Goal: Transaction & Acquisition: Purchase product/service

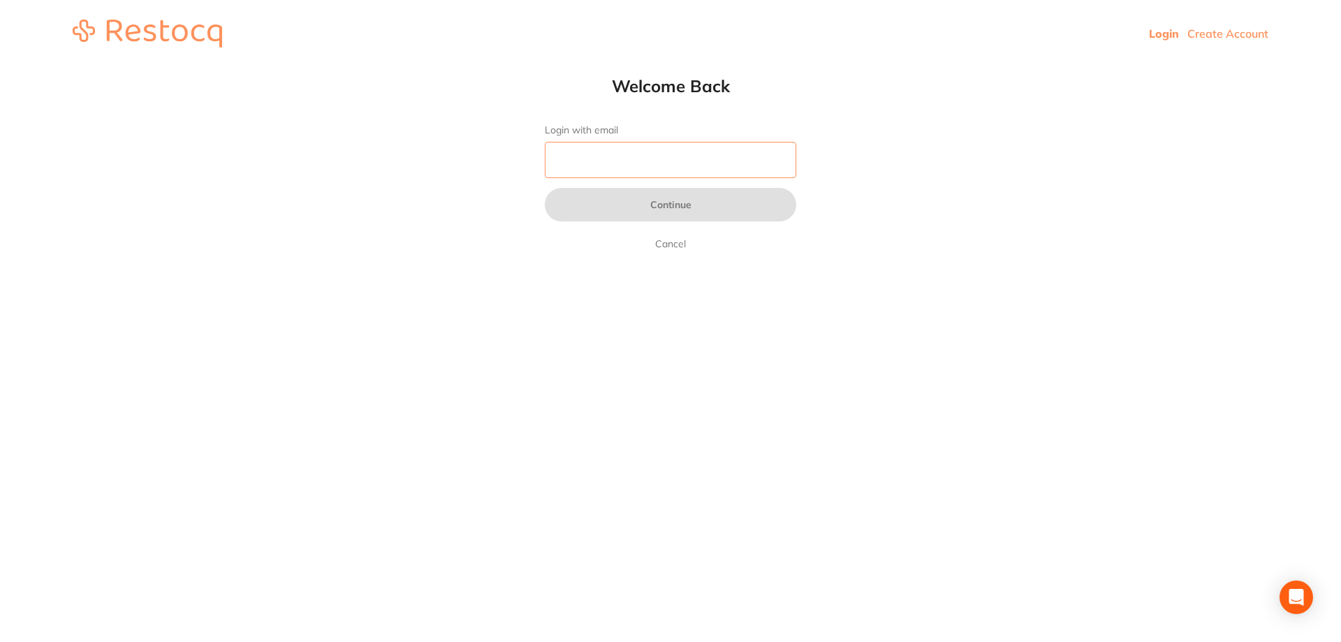
click at [708, 157] on input "Login with email" at bounding box center [671, 160] width 252 height 36
type input "[PERSON_NAME][EMAIL_ADDRESS][DOMAIN_NAME]"
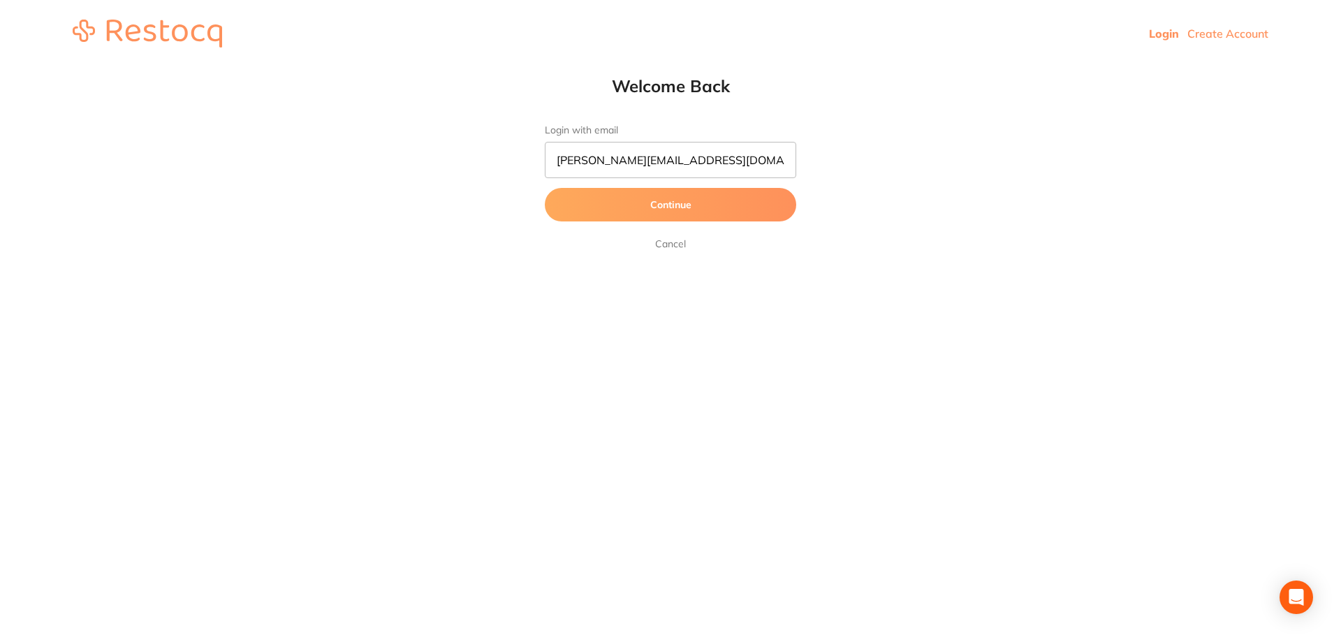
click at [664, 200] on button "Continue" at bounding box center [671, 205] width 252 height 34
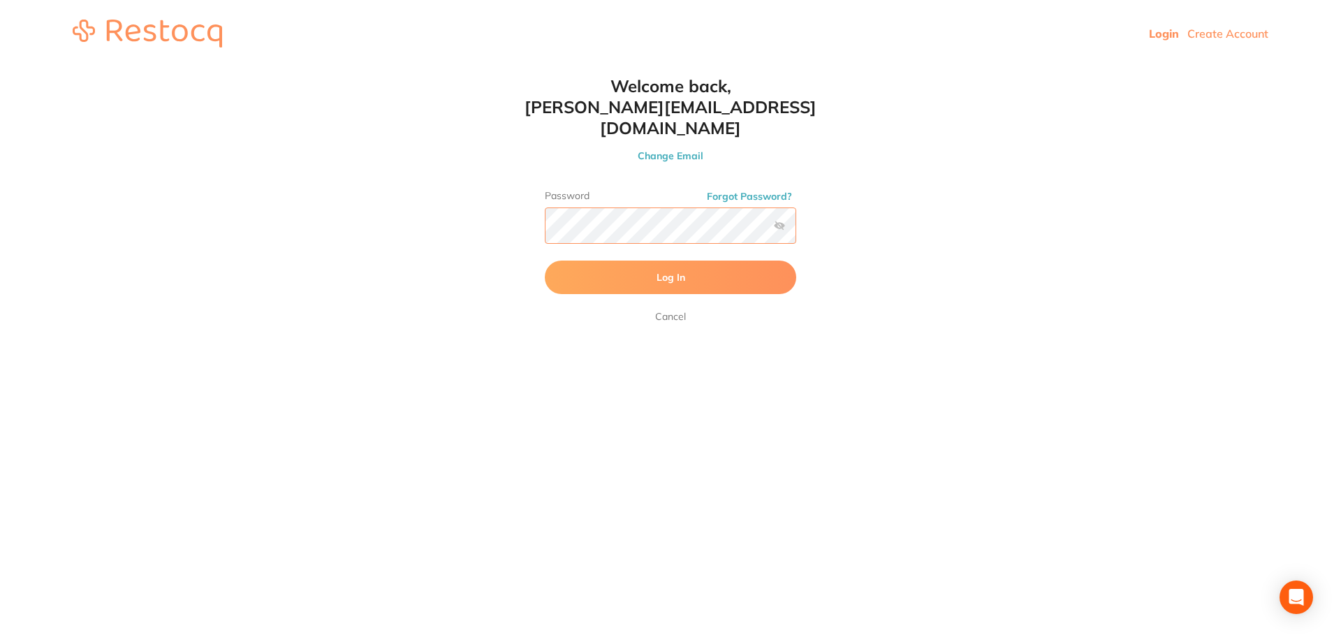
click at [545, 261] on button "Log In" at bounding box center [671, 278] width 252 height 34
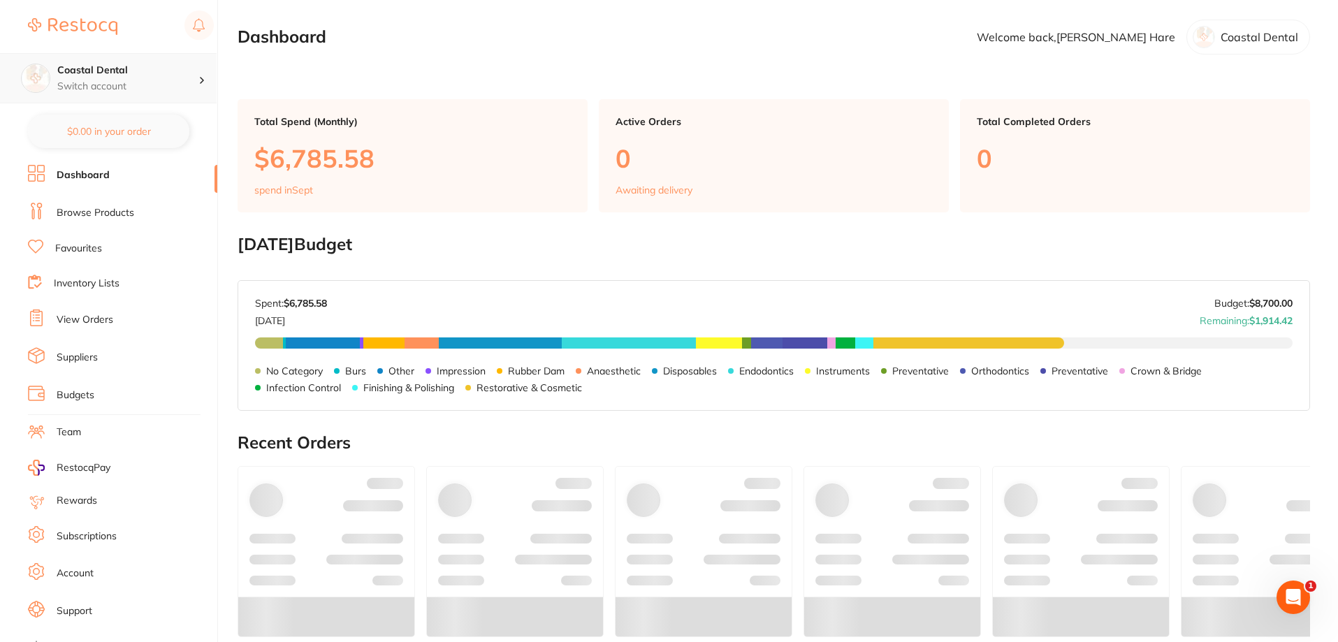
click at [116, 85] on p "Switch account" at bounding box center [127, 87] width 141 height 14
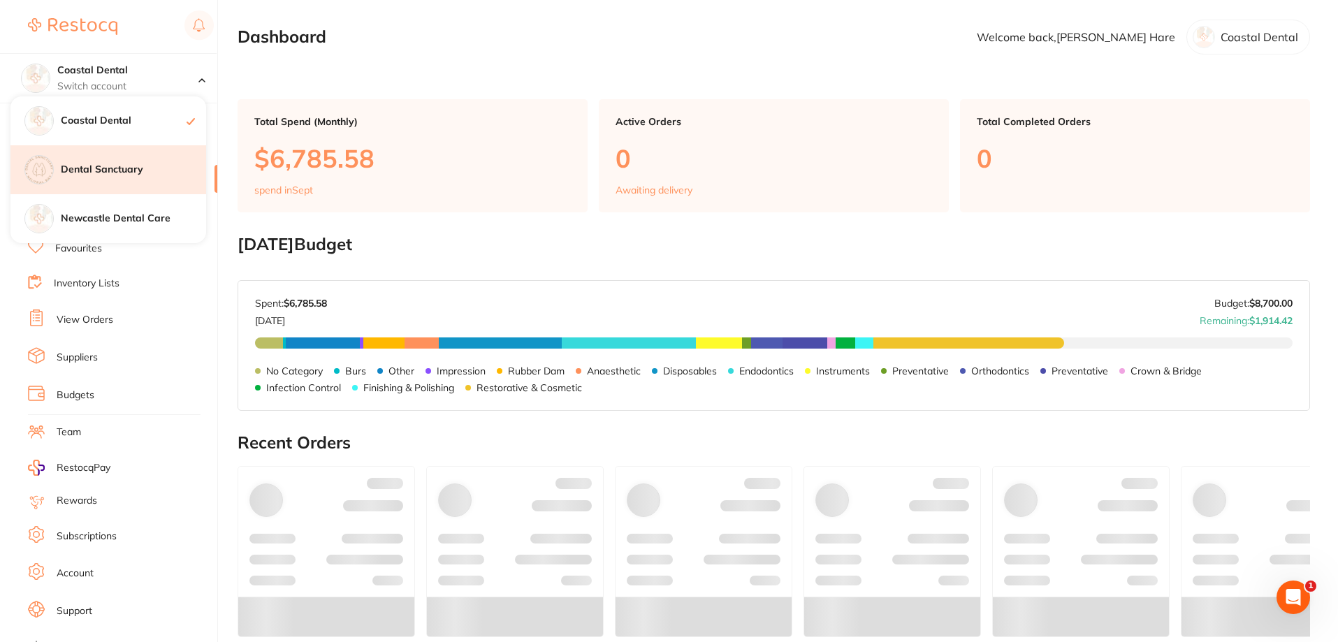
click at [107, 160] on div "Dental Sanctuary" at bounding box center [108, 169] width 196 height 49
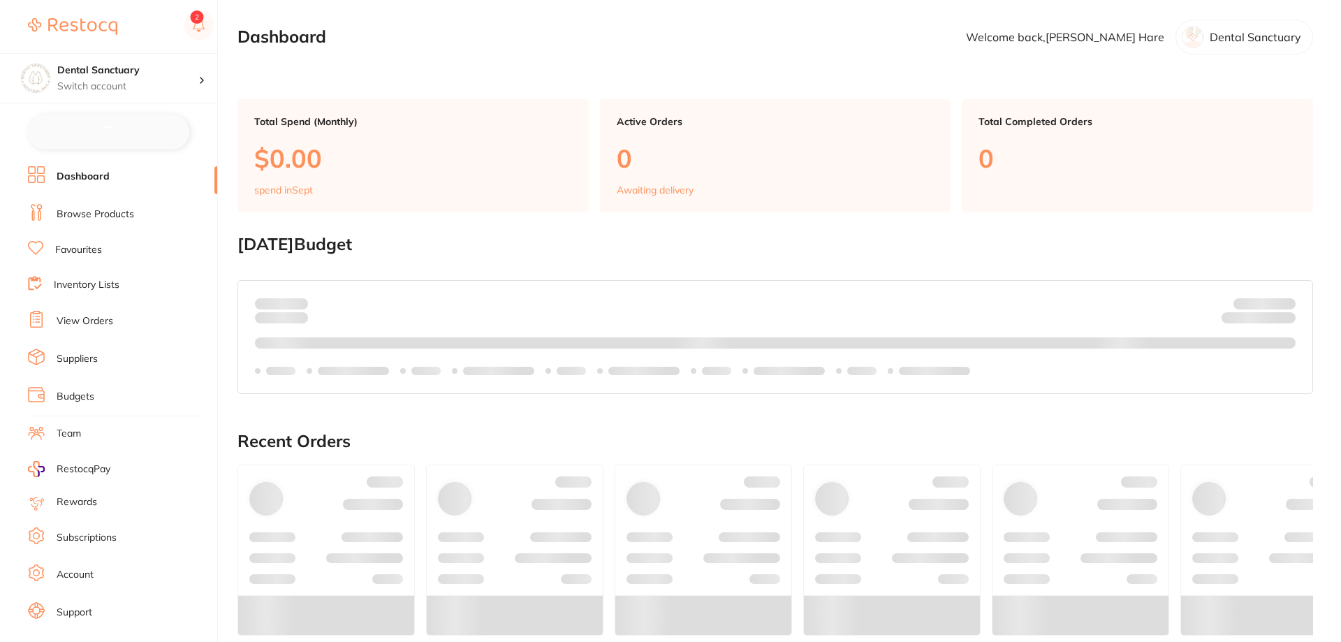
checkbox input "false"
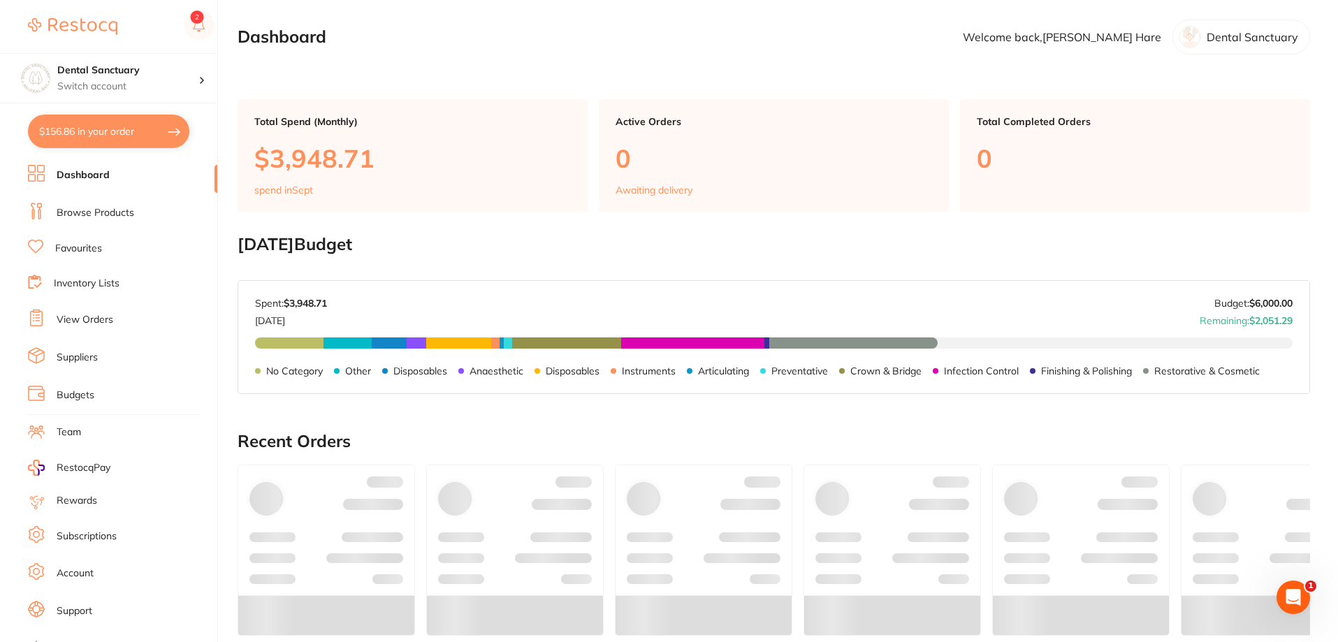
click at [117, 220] on li "Browse Products" at bounding box center [122, 213] width 189 height 21
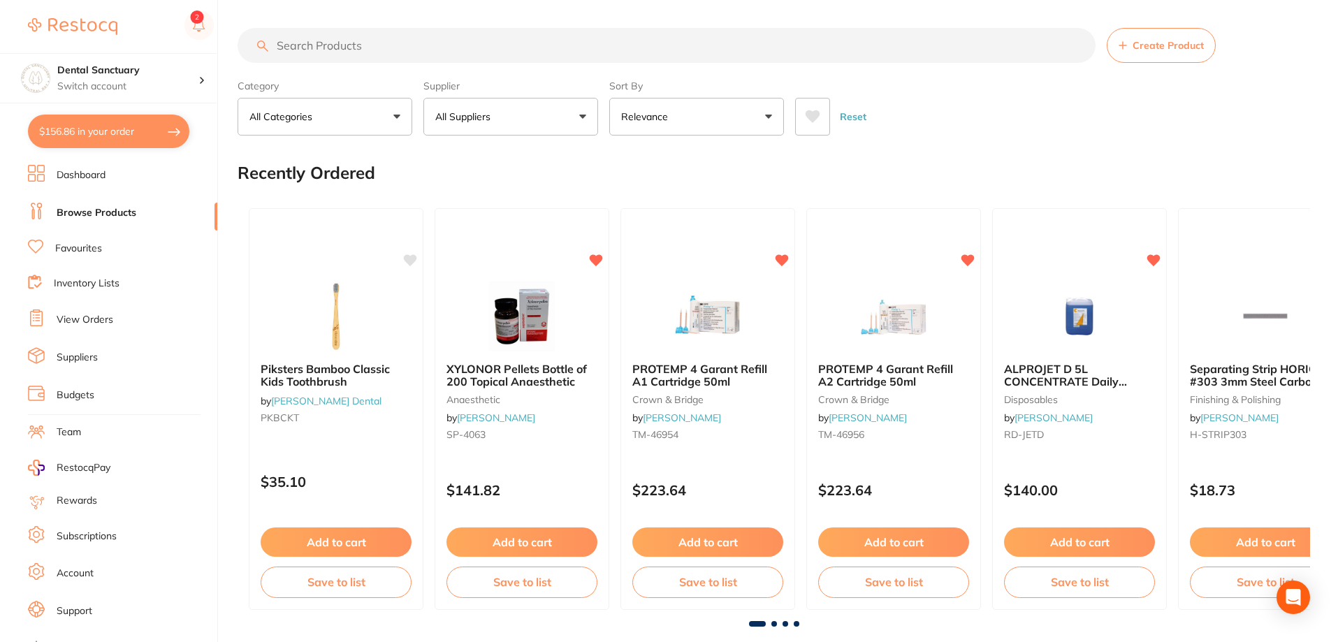
click at [307, 47] on input "search" at bounding box center [667, 45] width 858 height 35
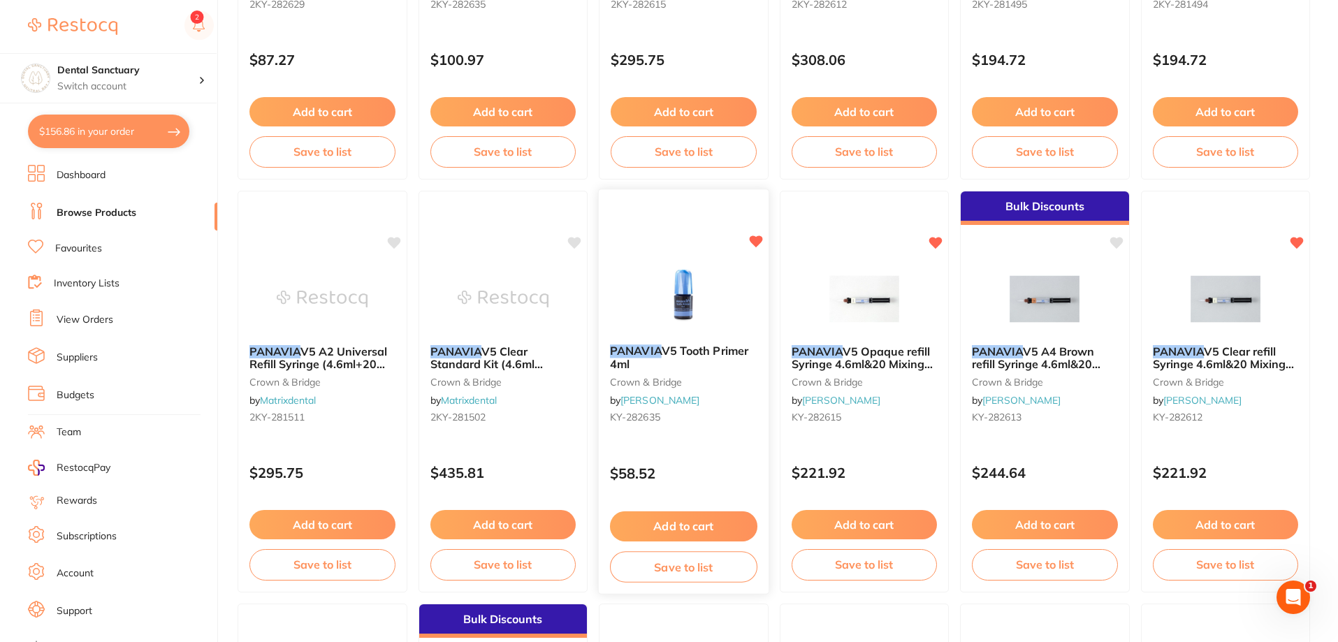
scroll to position [489, 0]
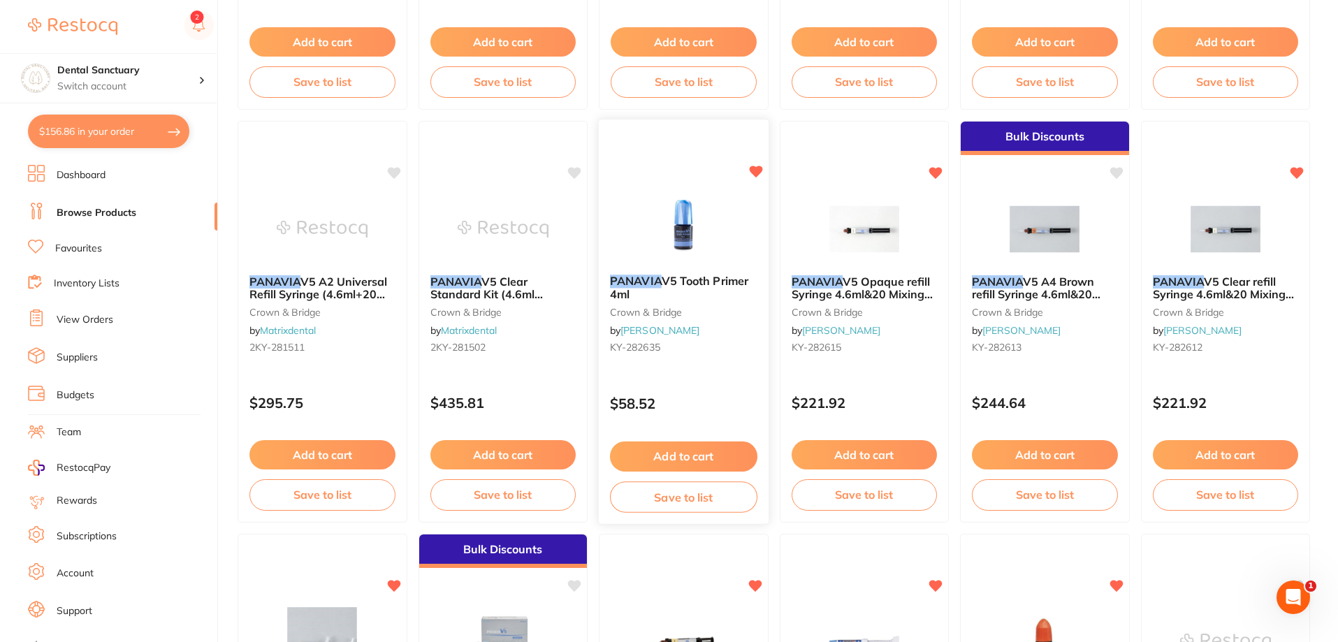
type input "panavia"
click at [683, 461] on button "Add to cart" at bounding box center [683, 457] width 147 height 30
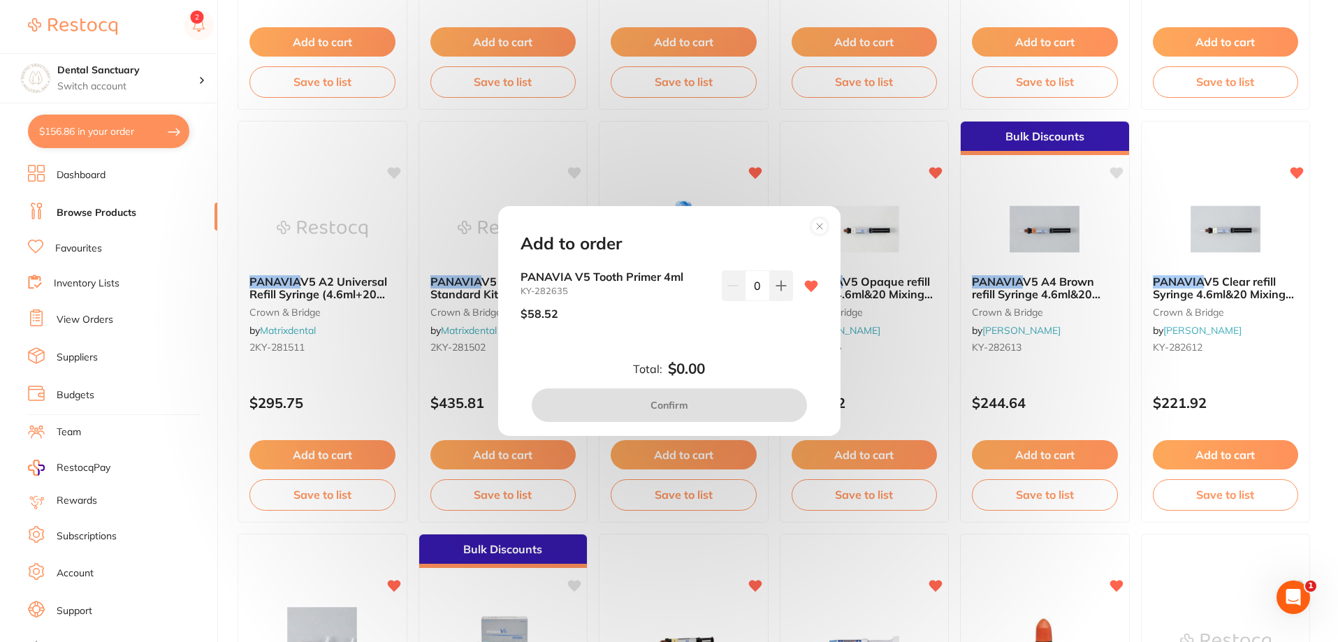
scroll to position [0, 0]
click at [776, 285] on icon at bounding box center [780, 285] width 9 height 9
type input "1"
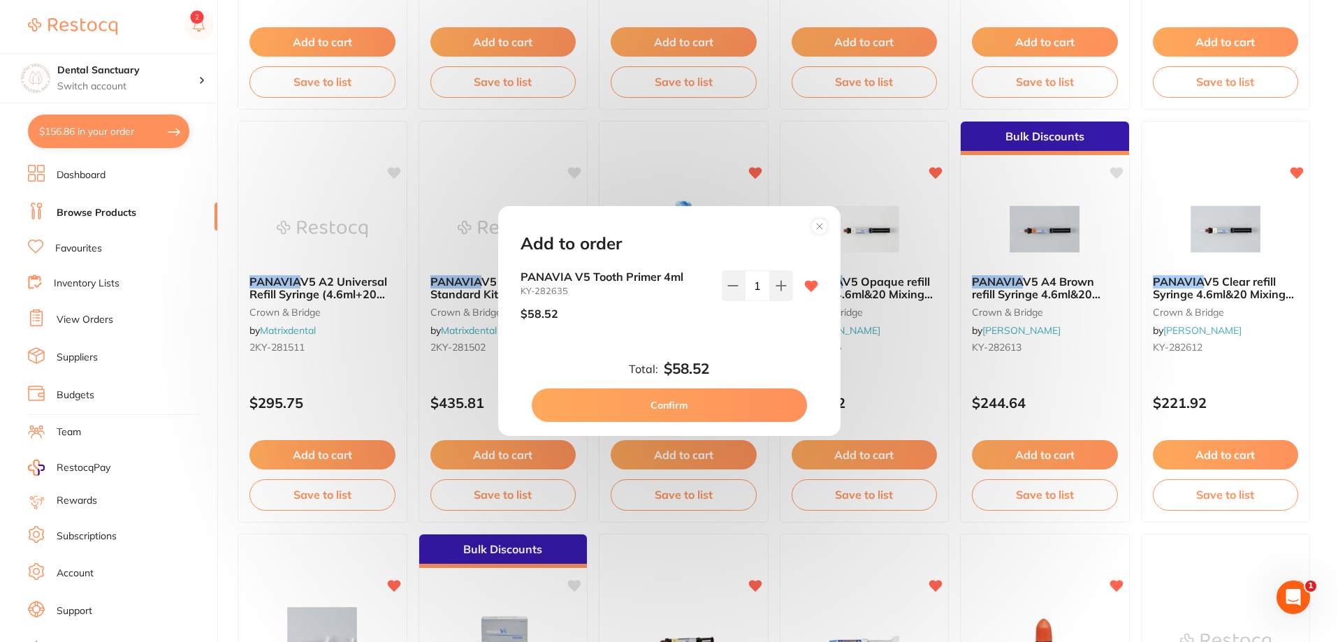
click at [742, 397] on button "Confirm" at bounding box center [669, 405] width 275 height 34
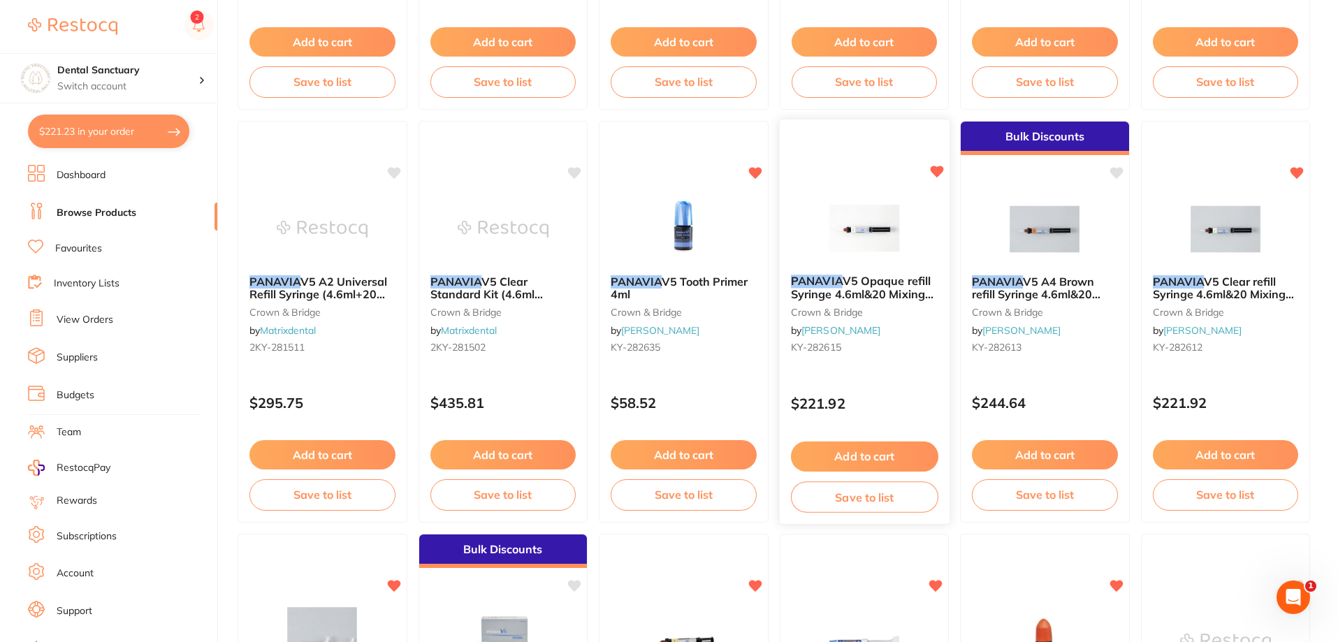
click at [868, 460] on button "Add to cart" at bounding box center [863, 457] width 147 height 30
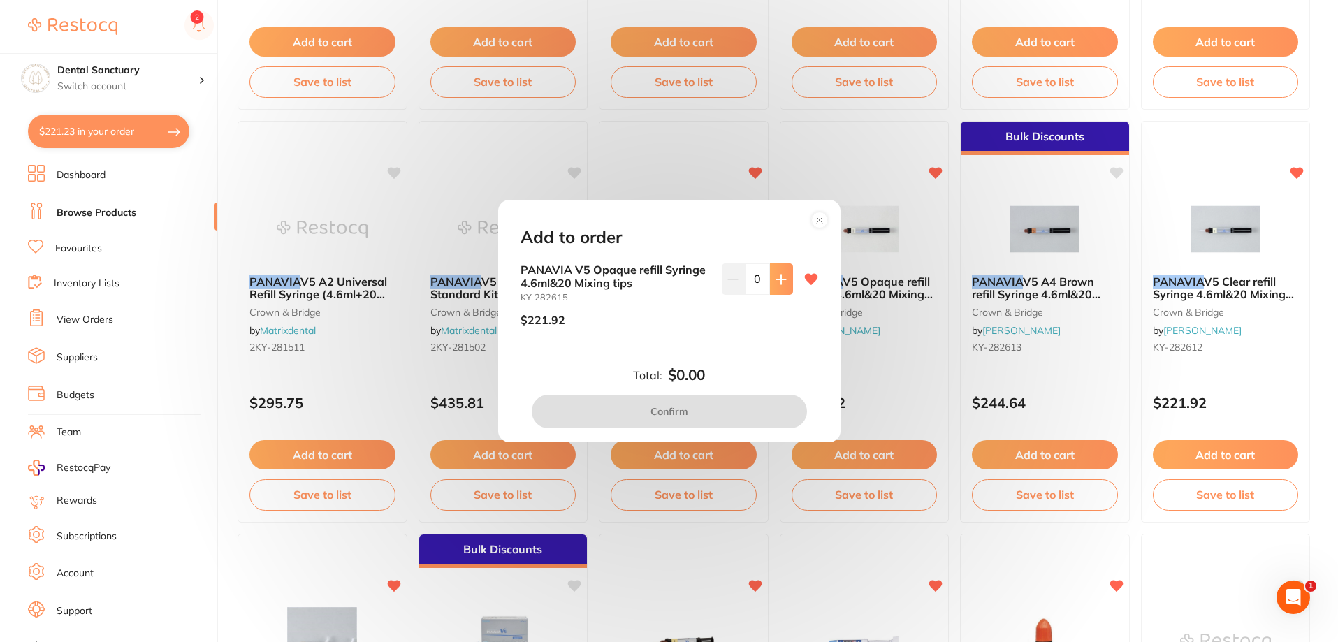
click at [775, 286] on button at bounding box center [781, 278] width 23 height 31
type input "1"
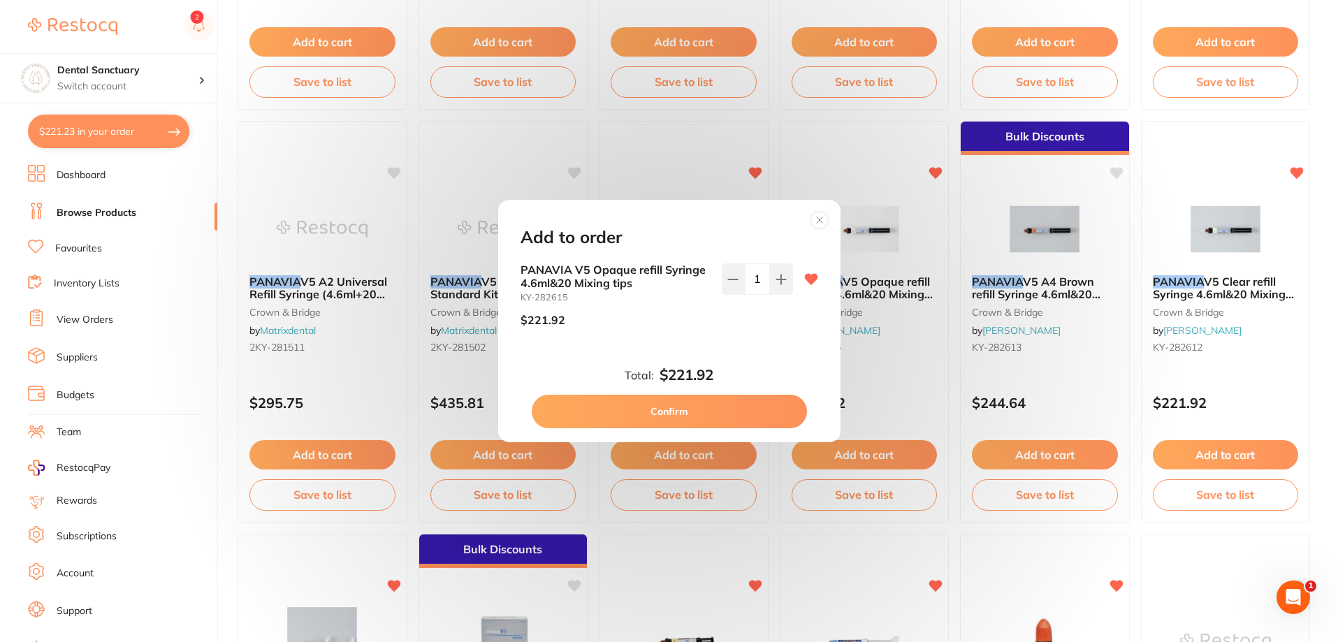
click at [728, 414] on button "Confirm" at bounding box center [669, 412] width 275 height 34
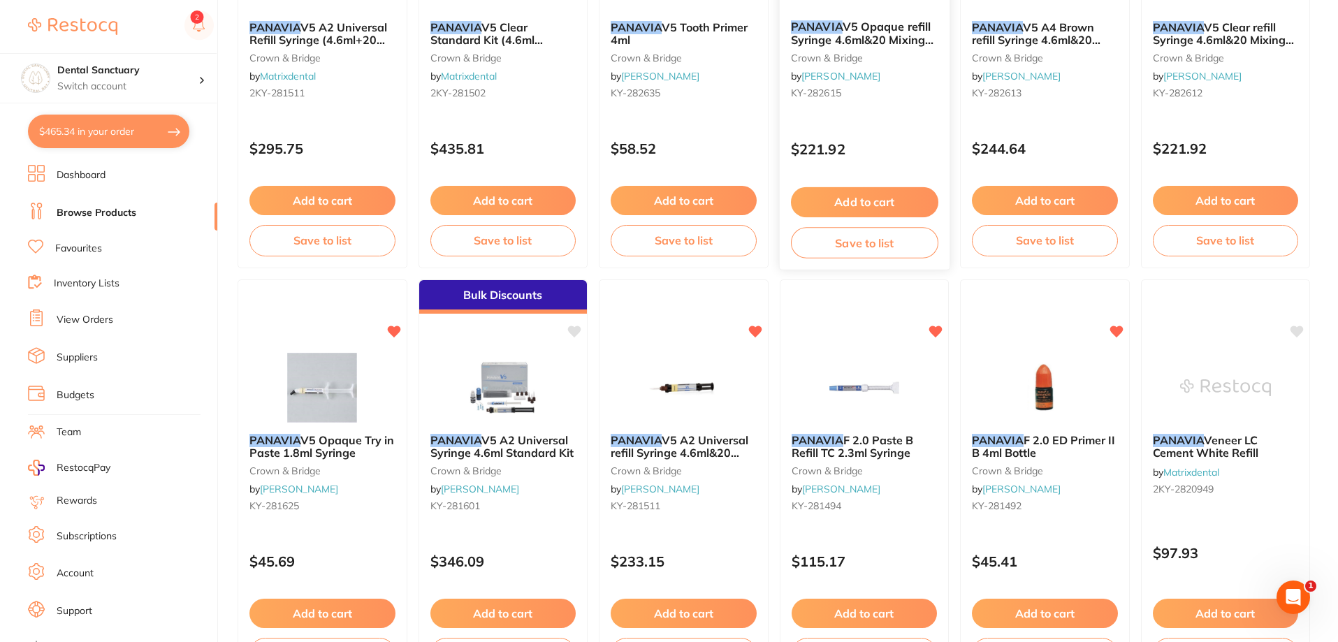
scroll to position [769, 0]
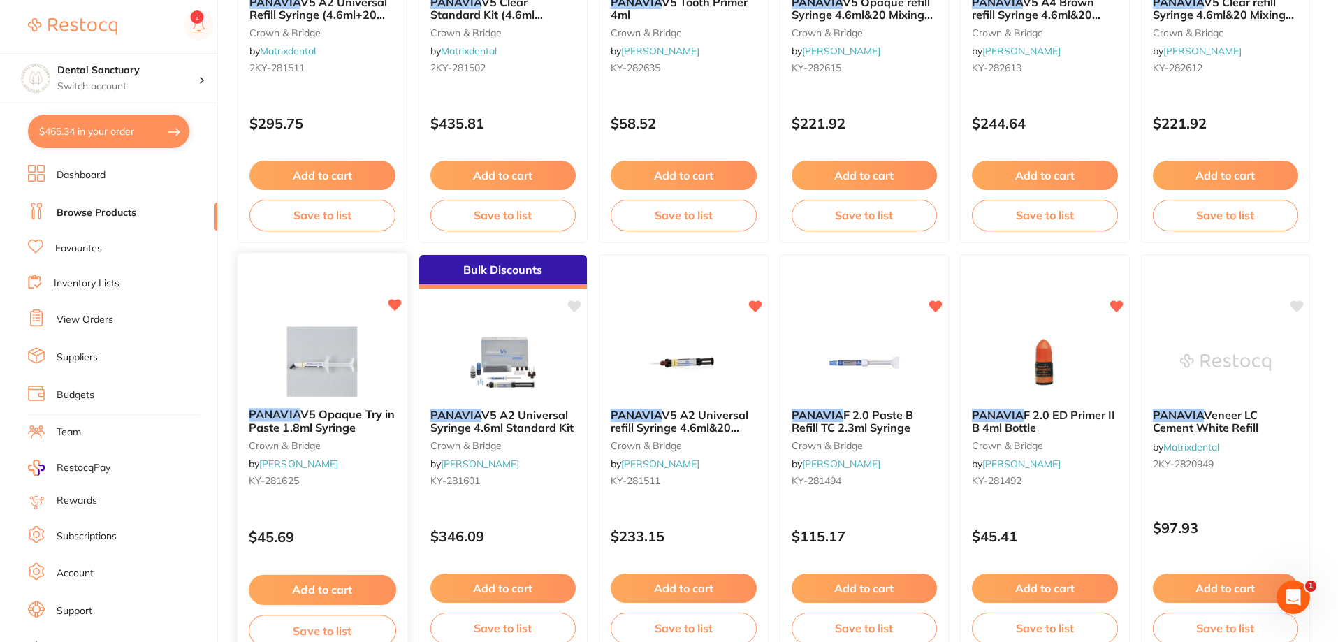
click at [301, 590] on button "Add to cart" at bounding box center [322, 590] width 147 height 30
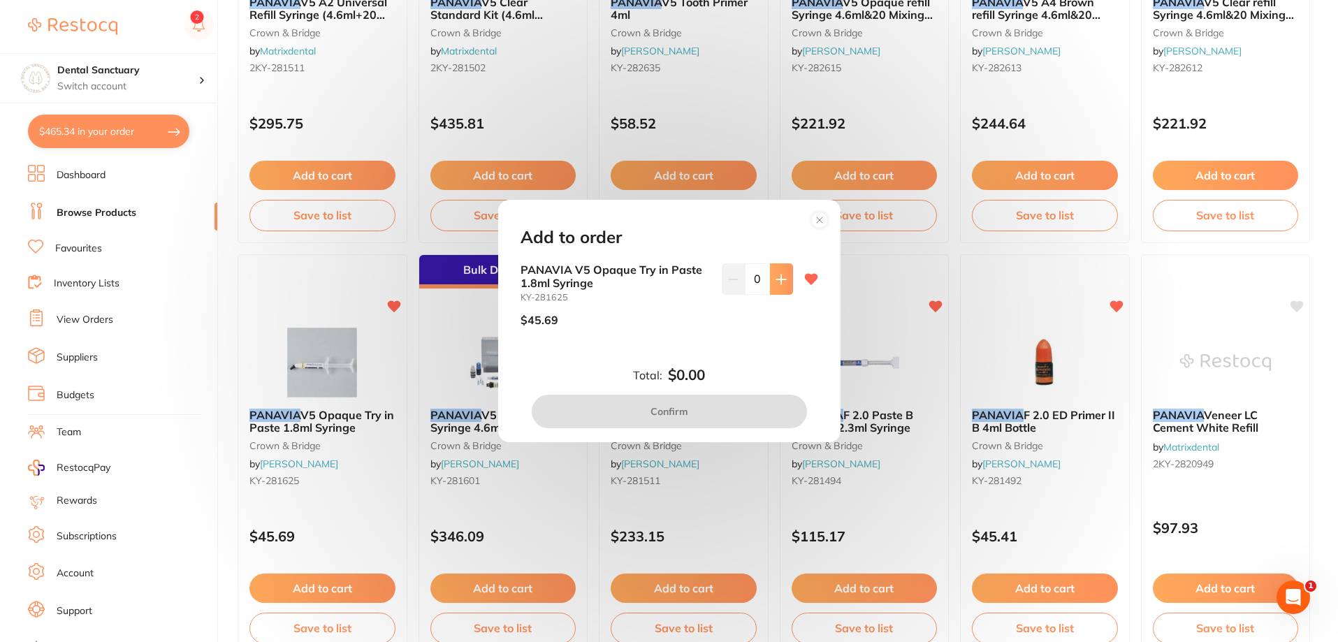
scroll to position [0, 0]
click at [771, 268] on button at bounding box center [781, 278] width 23 height 31
type input "1"
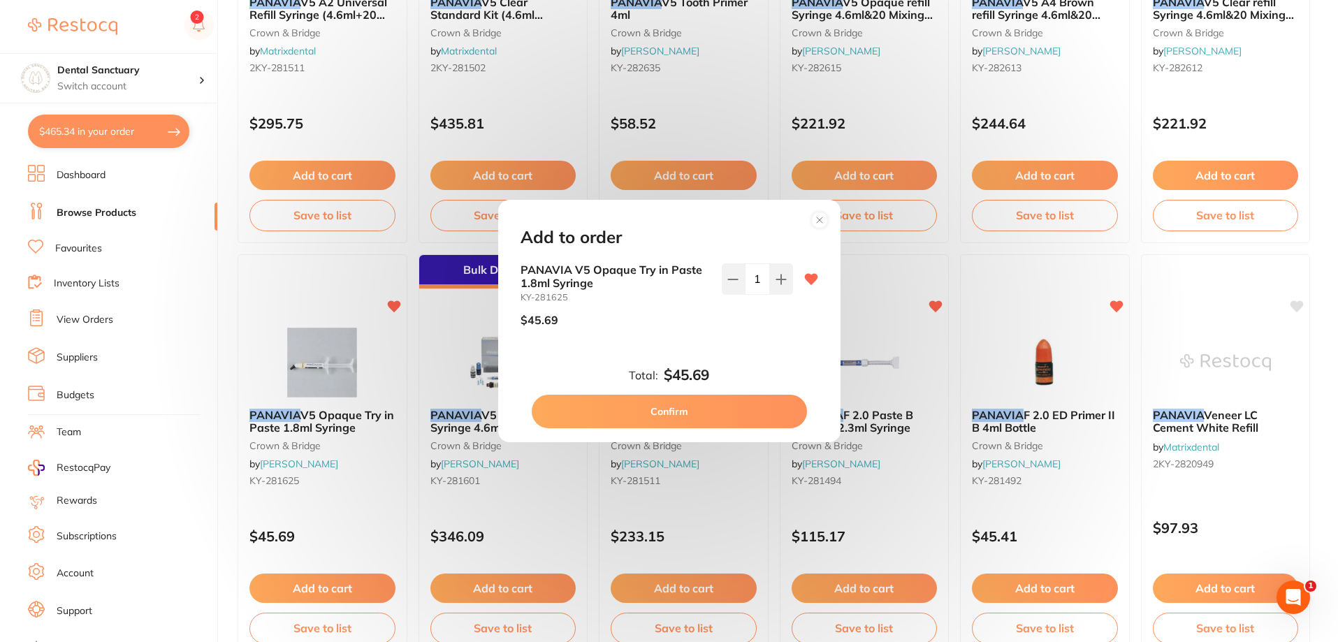
click at [701, 419] on button "Confirm" at bounding box center [669, 412] width 275 height 34
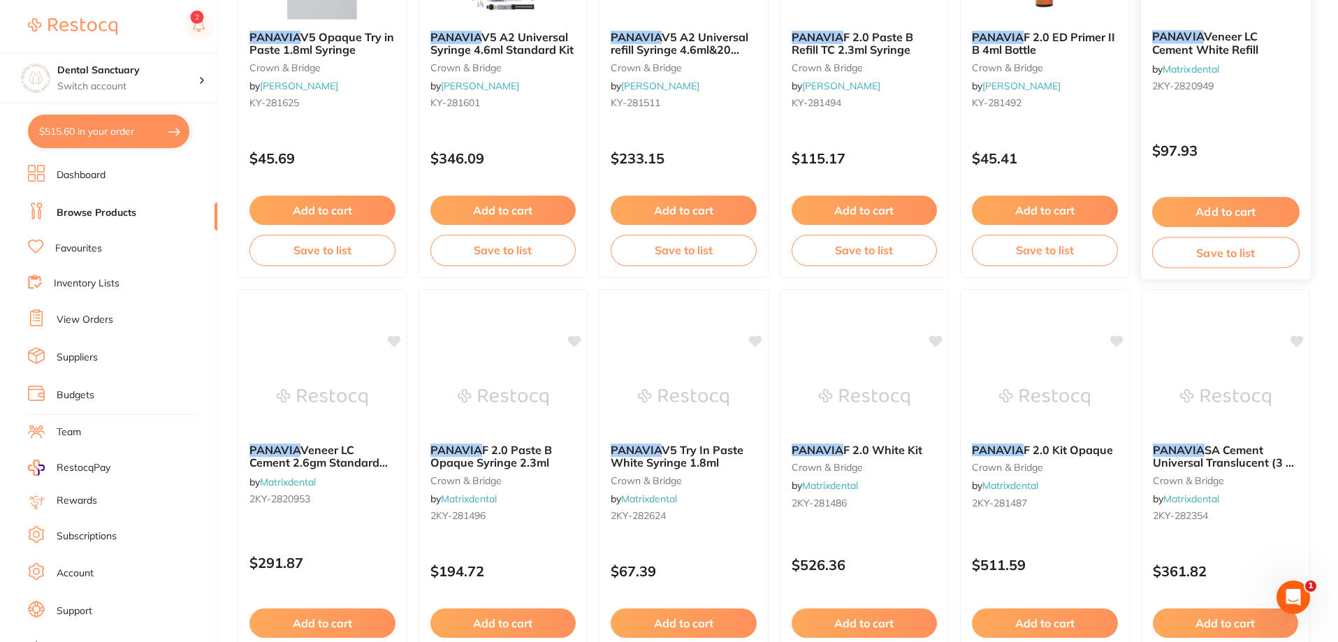
scroll to position [1188, 0]
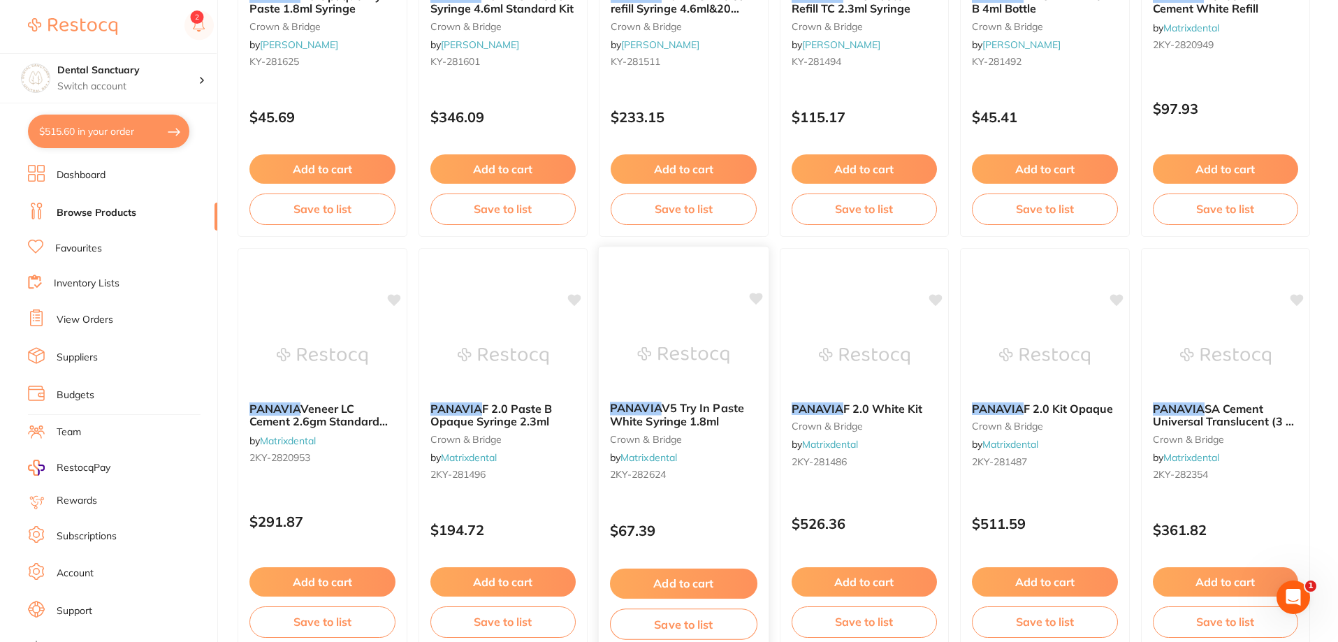
click at [698, 589] on button "Add to cart" at bounding box center [683, 584] width 147 height 30
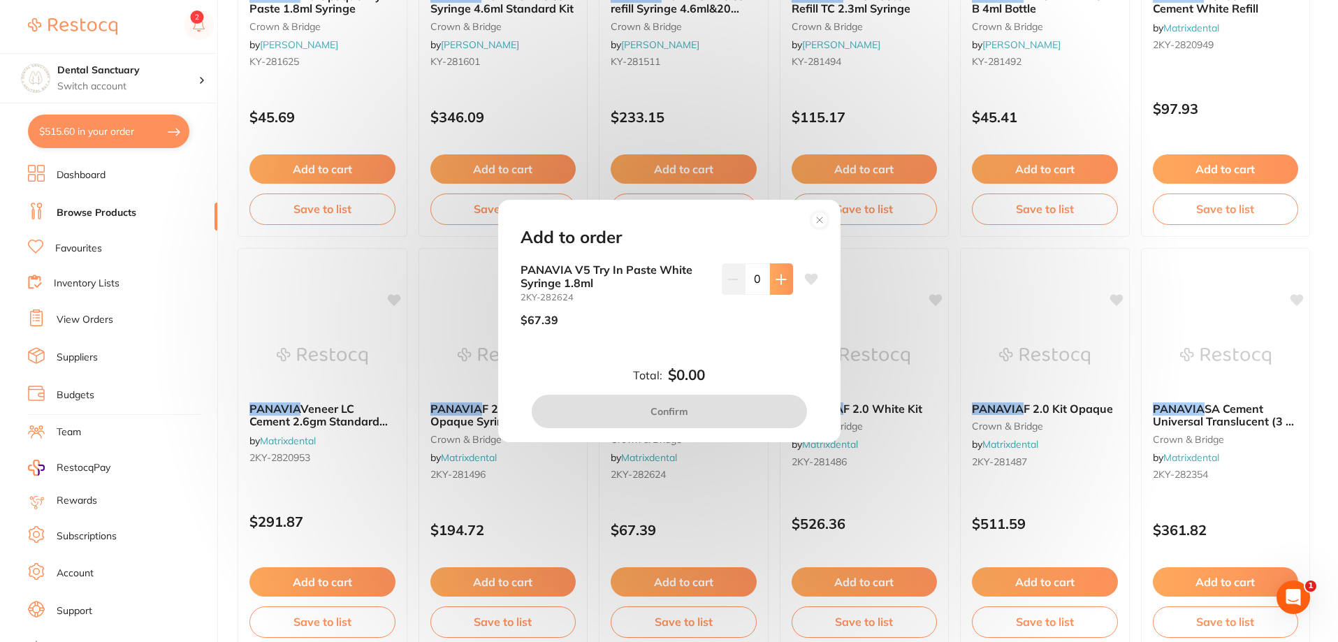
scroll to position [0, 0]
click at [781, 278] on icon at bounding box center [781, 279] width 11 height 11
type input "1"
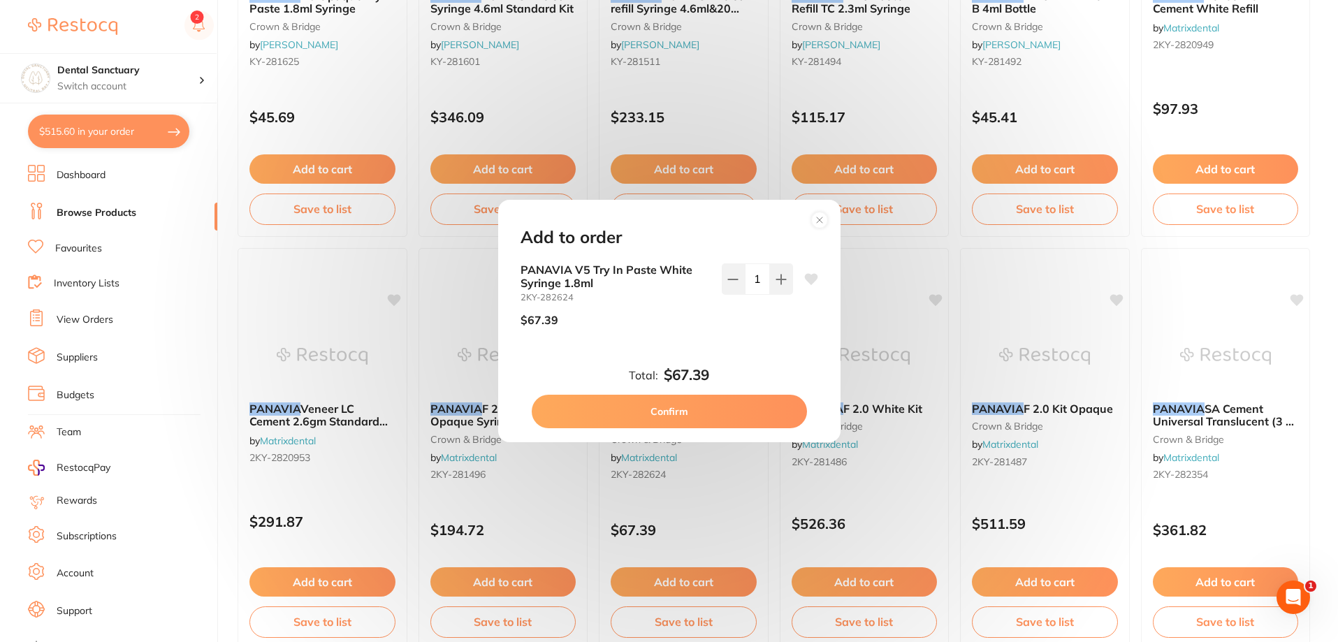
click at [732, 398] on button "Confirm" at bounding box center [669, 412] width 275 height 34
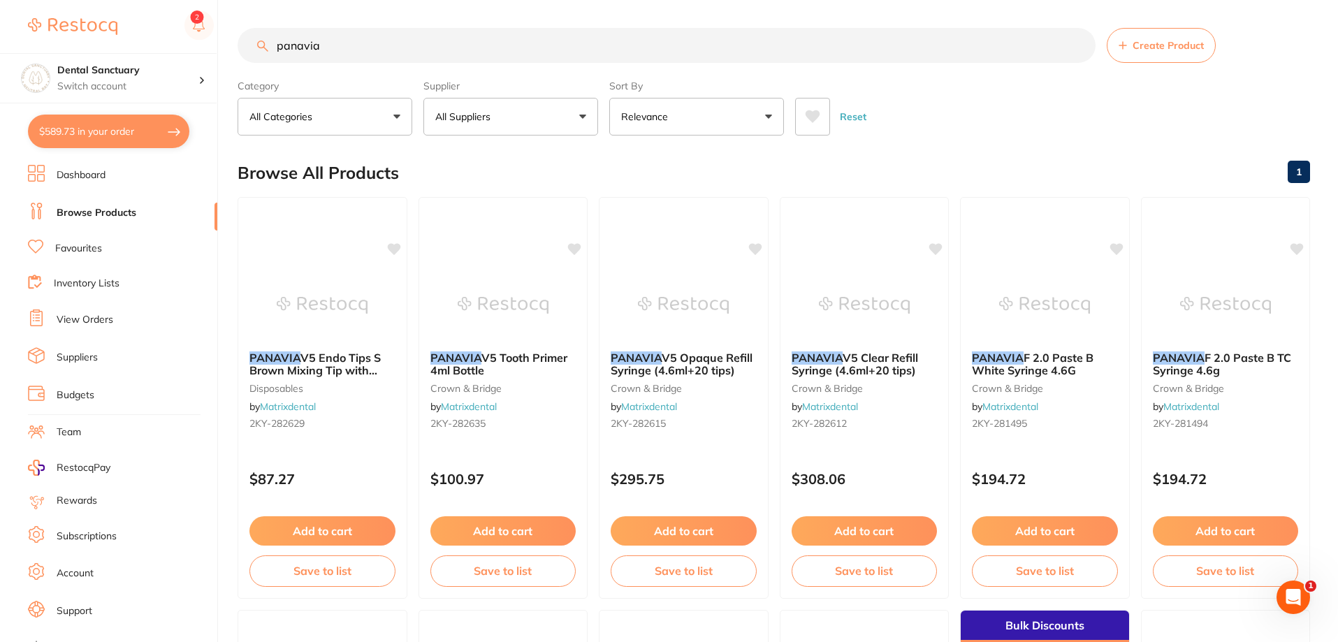
click at [367, 47] on input "panavia" at bounding box center [667, 45] width 858 height 35
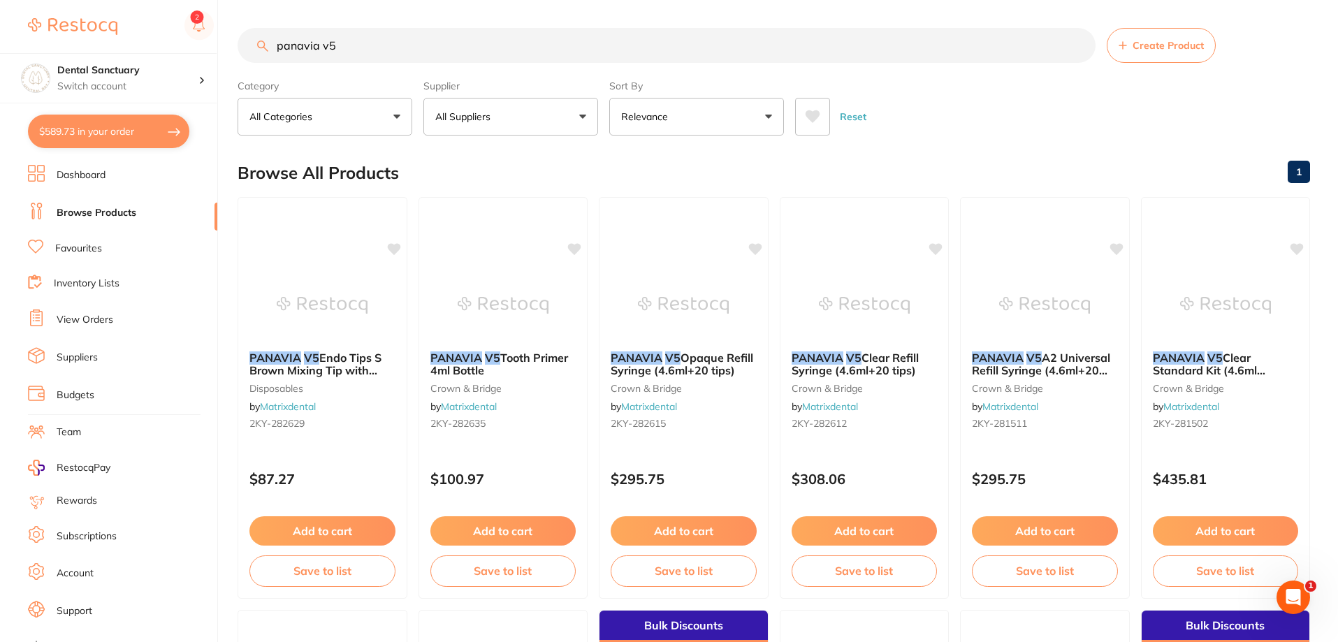
click at [487, 105] on button "All Suppliers" at bounding box center [510, 117] width 175 height 38
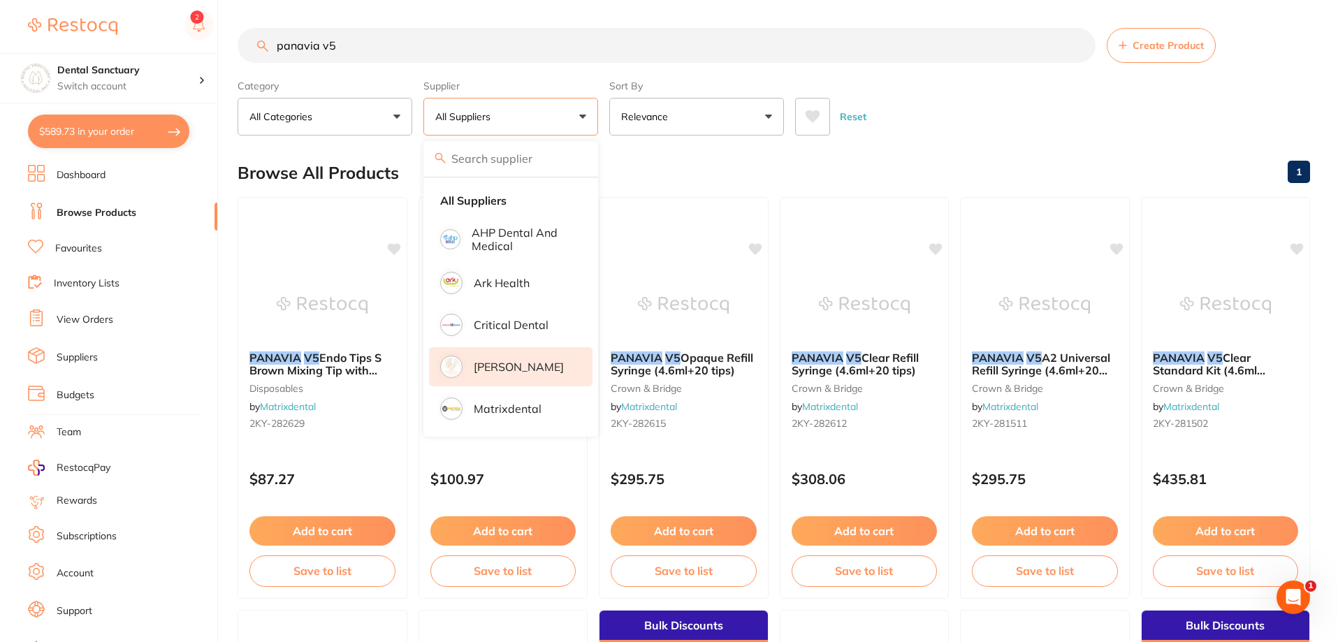
click at [515, 371] on p "[PERSON_NAME]" at bounding box center [519, 367] width 90 height 13
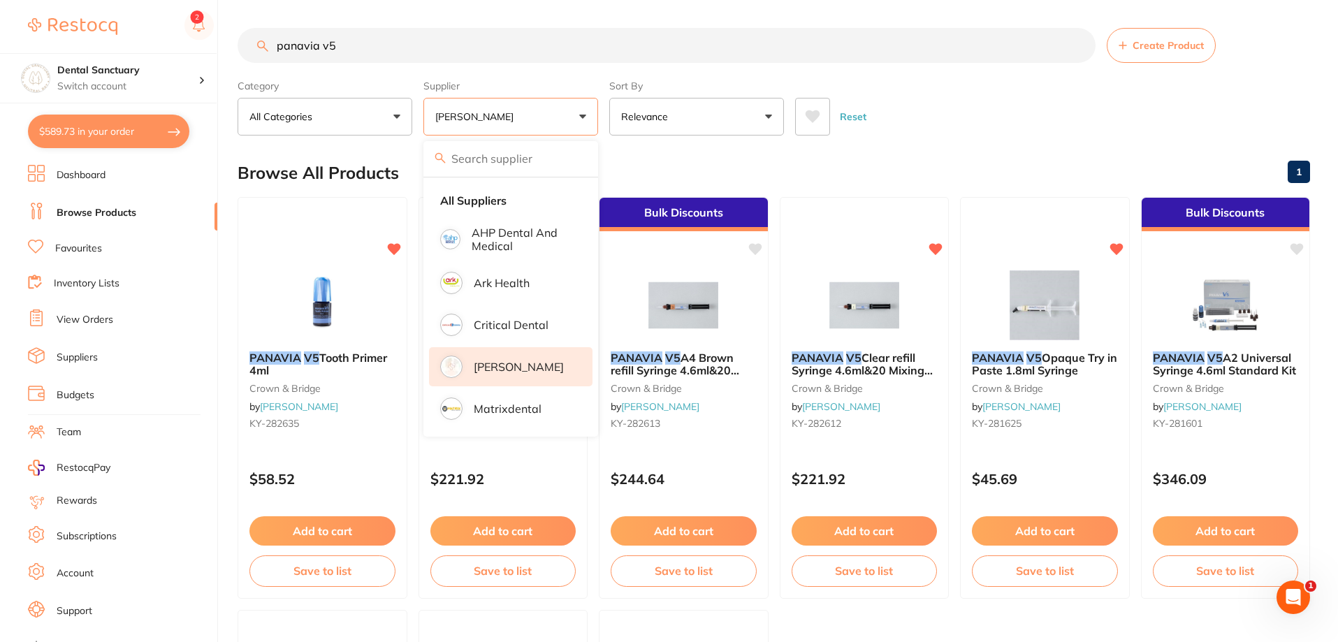
click at [987, 123] on div "Reset" at bounding box center [1047, 111] width 504 height 49
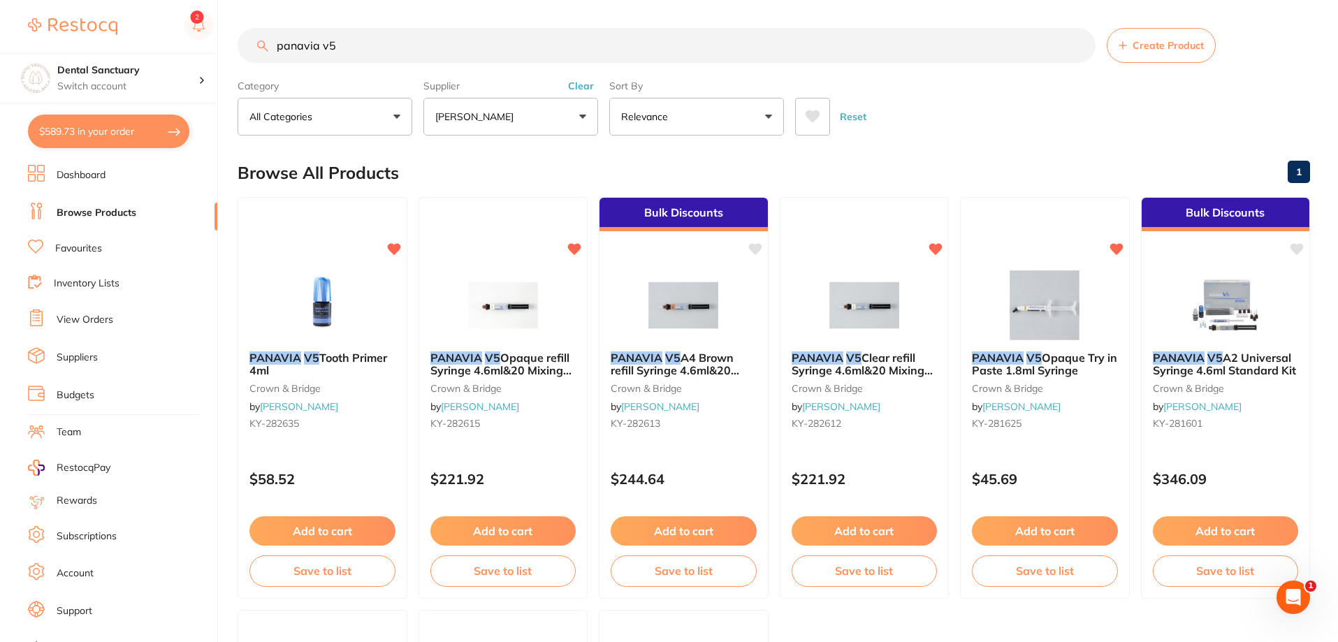
drag, startPoint x: 349, startPoint y: 50, endPoint x: 277, endPoint y: 46, distance: 72.8
click at [277, 46] on input "panavia v5" at bounding box center [667, 45] width 858 height 35
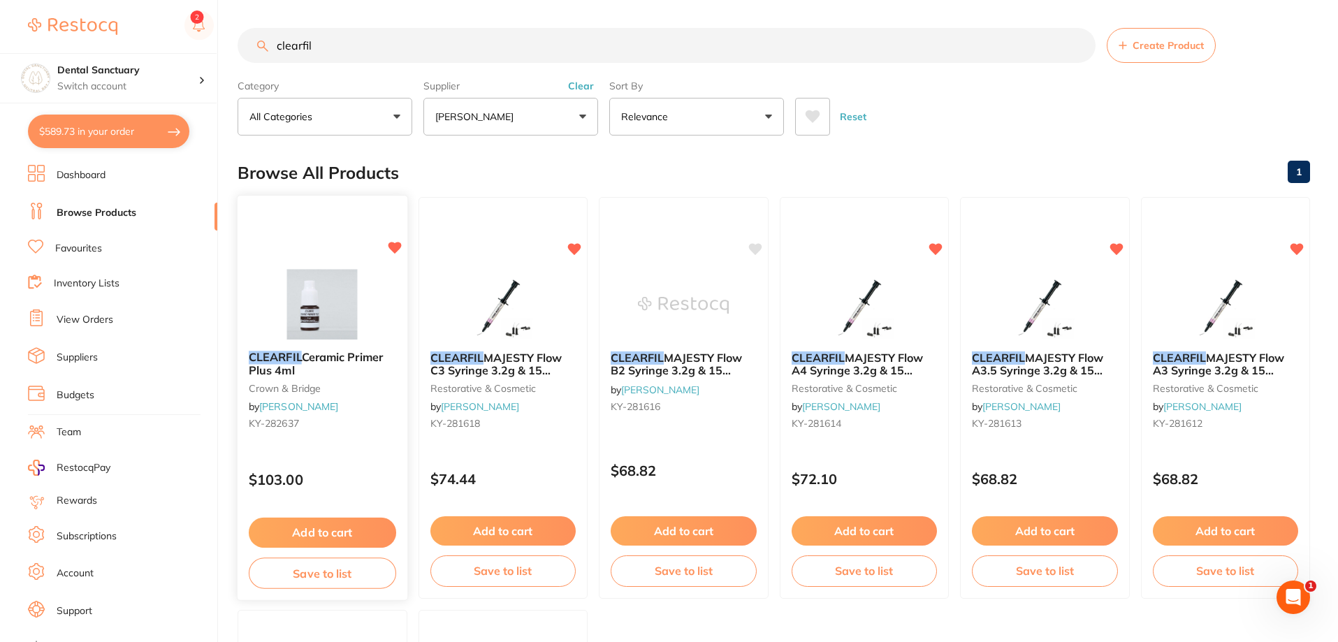
type input "clearfil"
click at [300, 529] on button "Add to cart" at bounding box center [322, 533] width 147 height 30
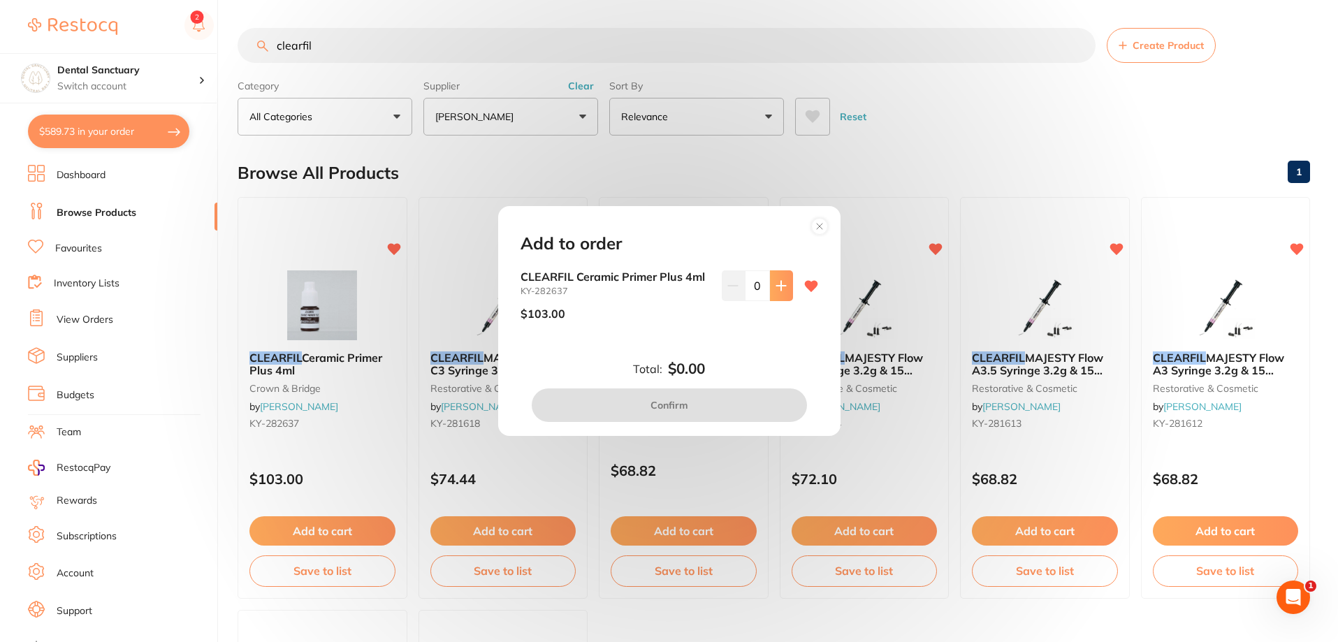
click at [785, 286] on button at bounding box center [781, 285] width 23 height 31
type input "1"
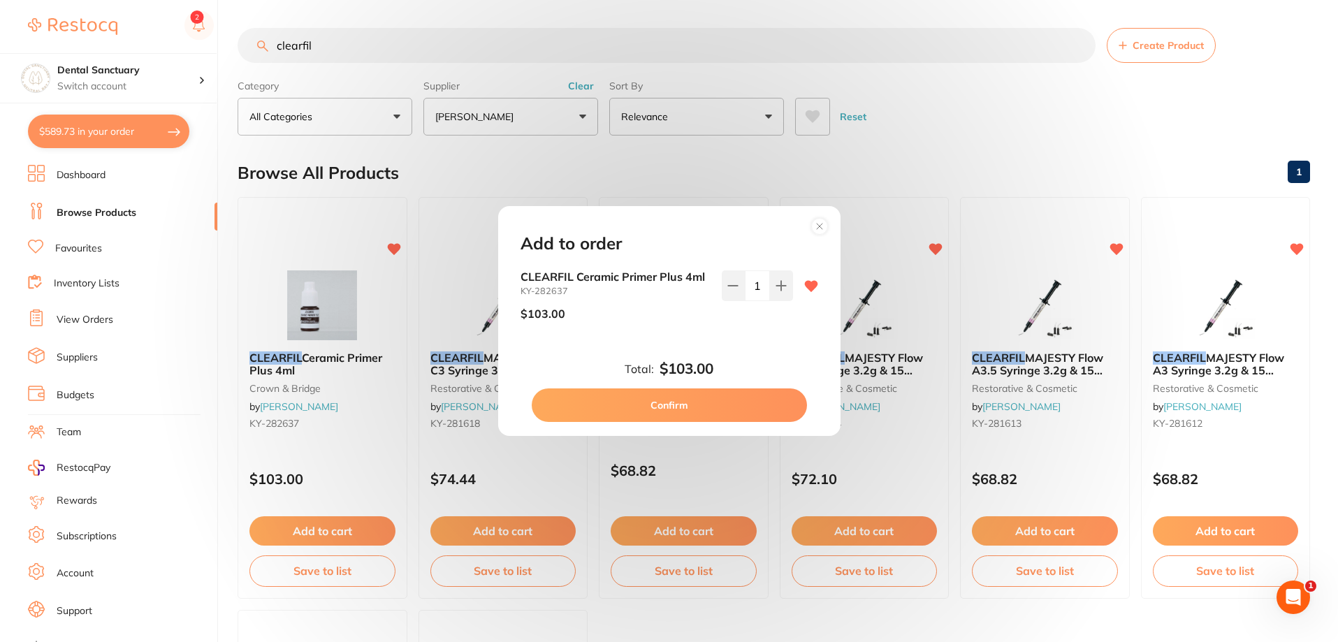
click at [731, 398] on button "Confirm" at bounding box center [669, 405] width 275 height 34
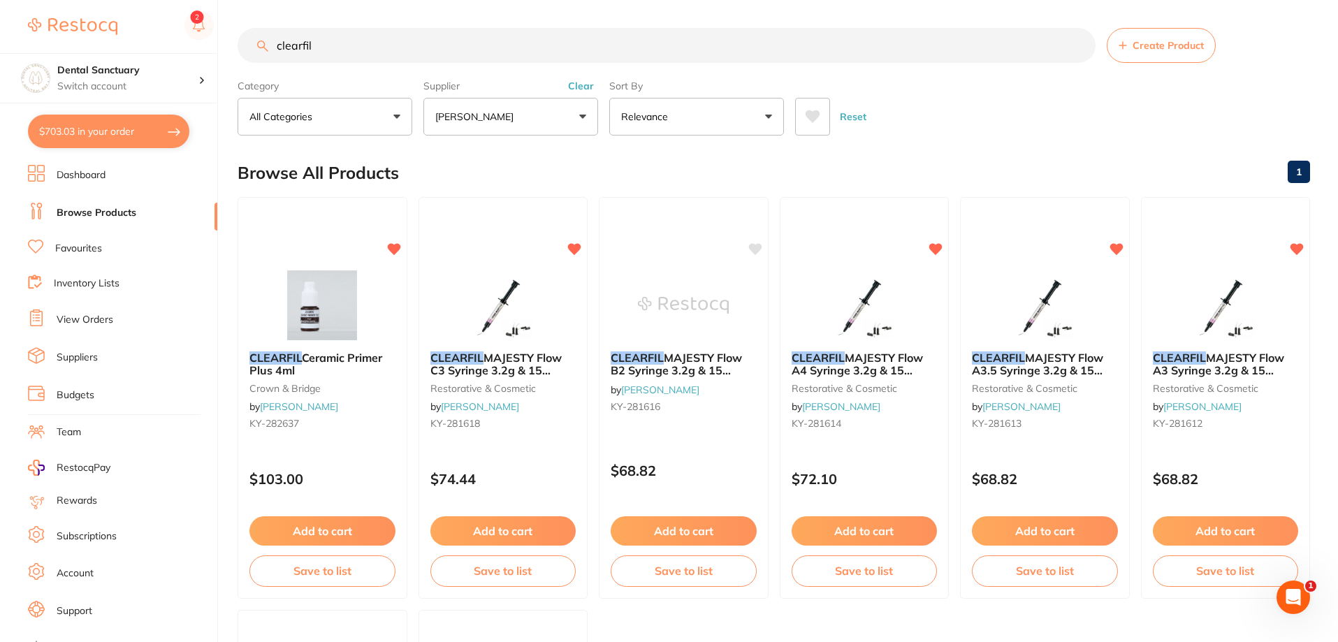
drag, startPoint x: 349, startPoint y: 52, endPoint x: 263, endPoint y: 51, distance: 85.2
click at [263, 51] on div "clearfil Create Product" at bounding box center [774, 45] width 1072 height 35
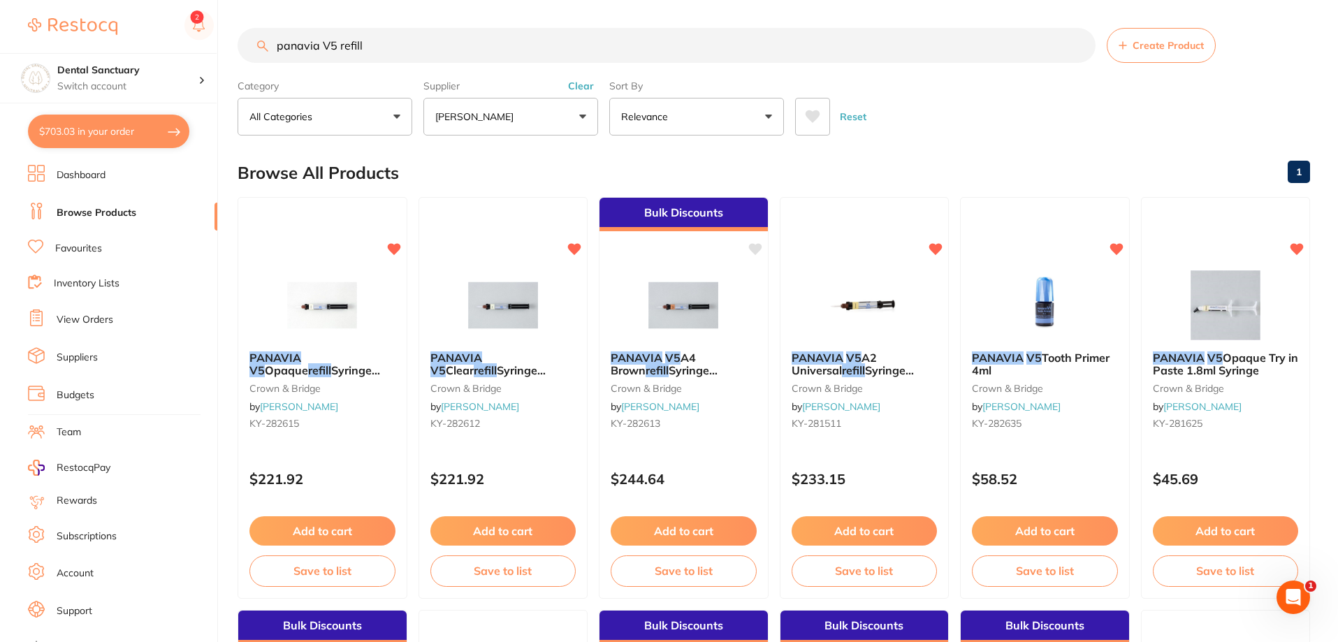
click at [477, 112] on p "[PERSON_NAME]" at bounding box center [477, 117] width 84 height 14
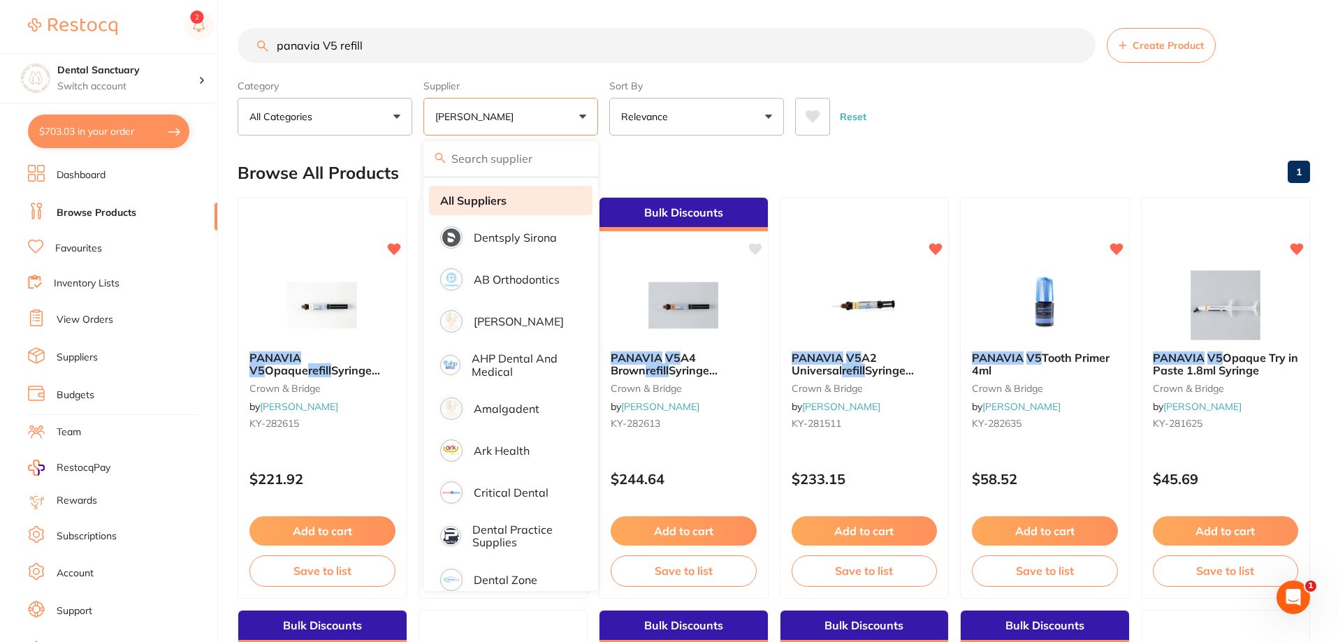
click at [483, 191] on li "All Suppliers" at bounding box center [510, 200] width 163 height 29
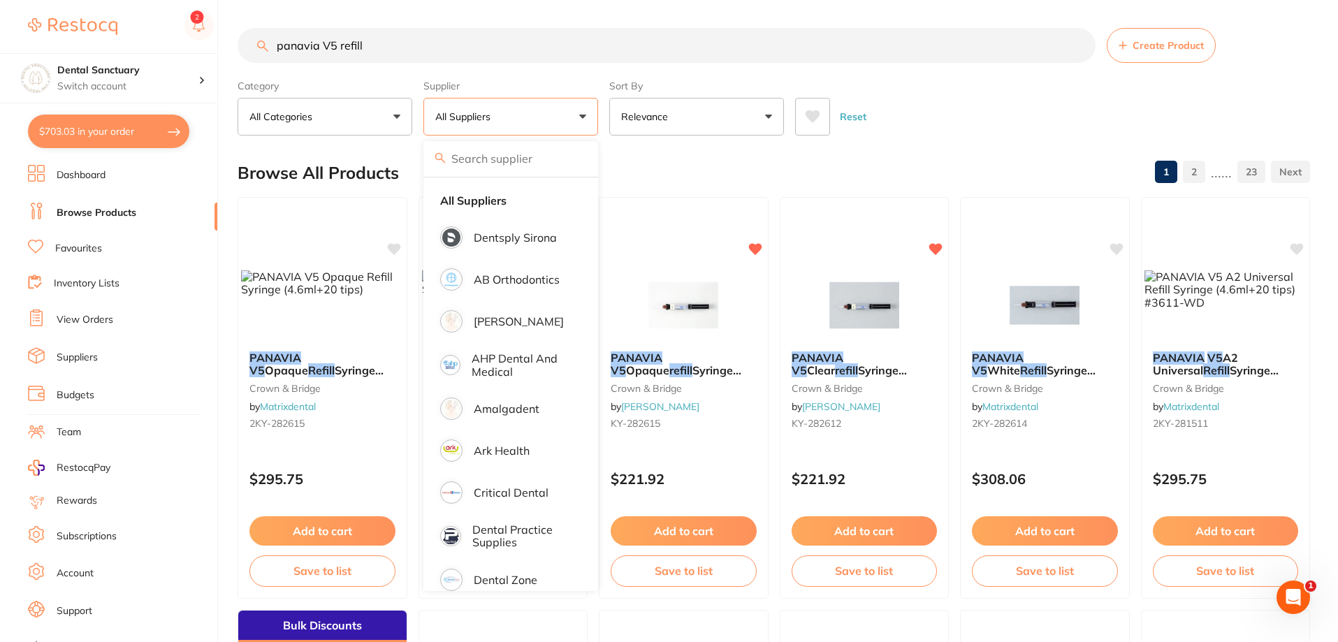
click at [398, 54] on input "panavia V5 refill" at bounding box center [667, 45] width 858 height 35
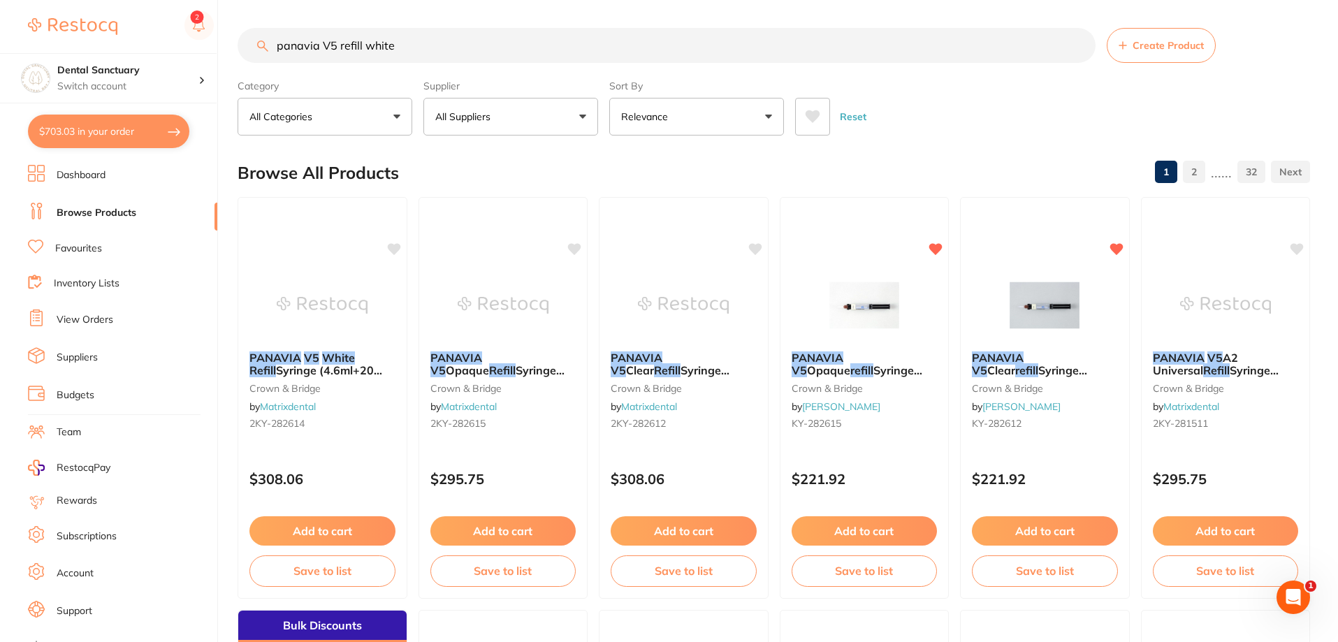
type input "panavia V5 refill white"
click at [134, 126] on button "$703.03 in your order" at bounding box center [108, 132] width 161 height 34
checkbox input "true"
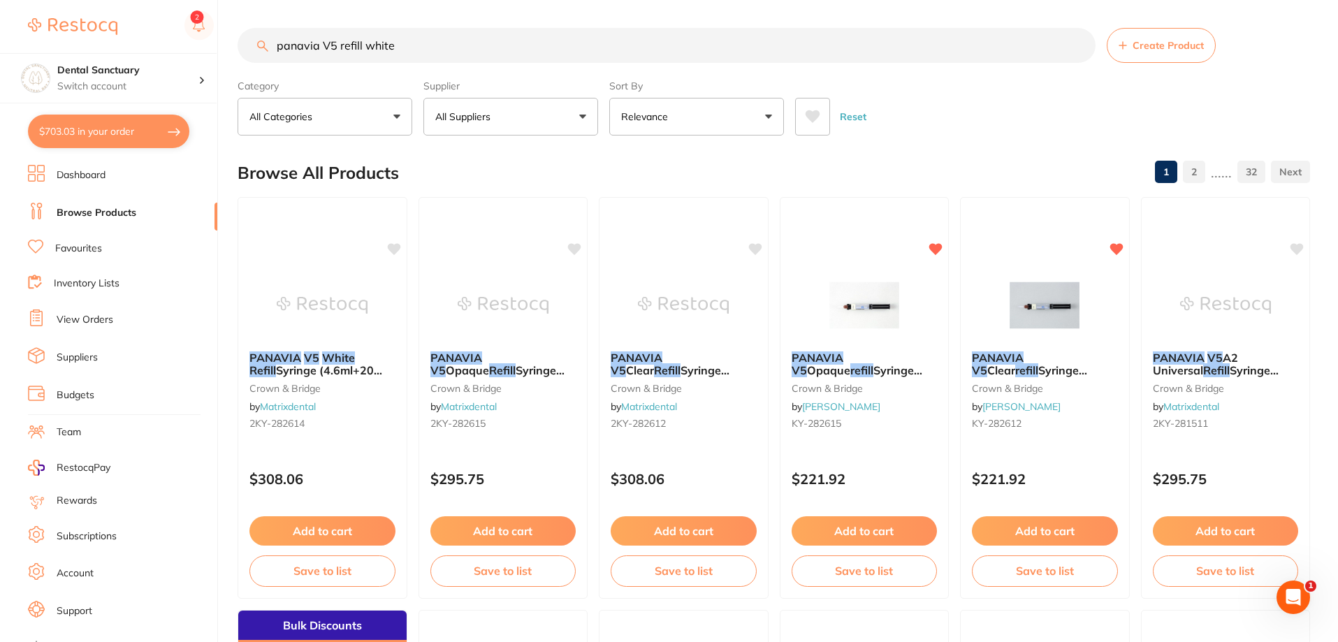
checkbox input "true"
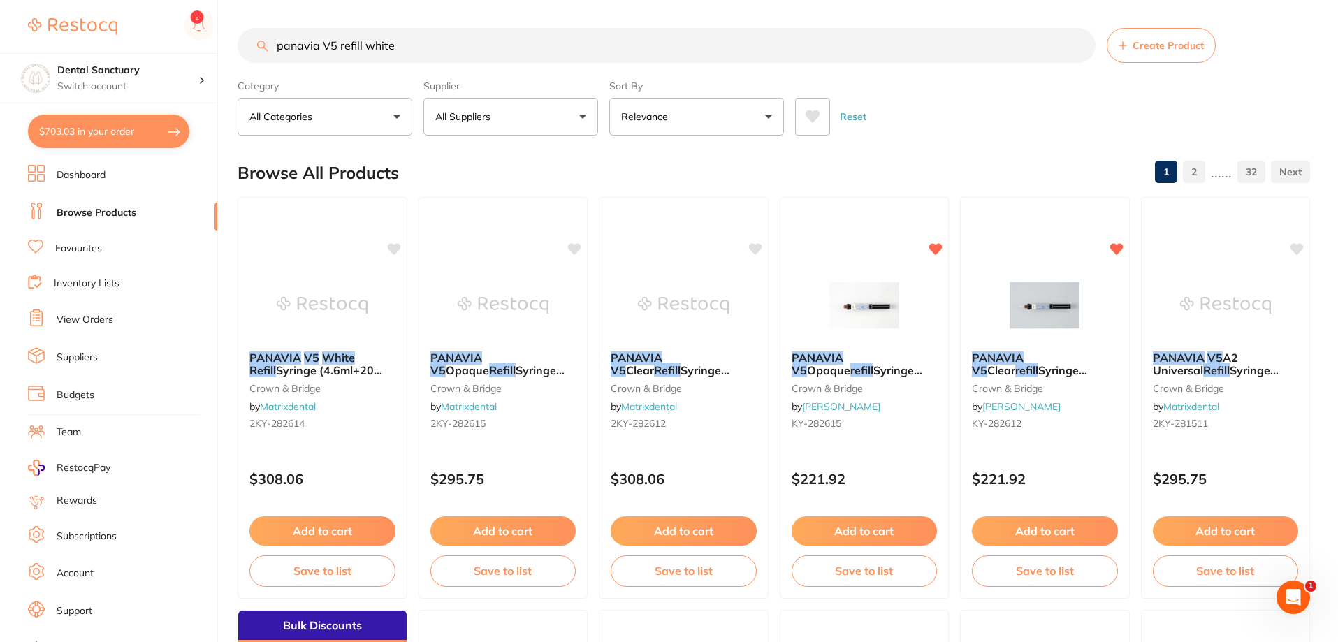
checkbox input "true"
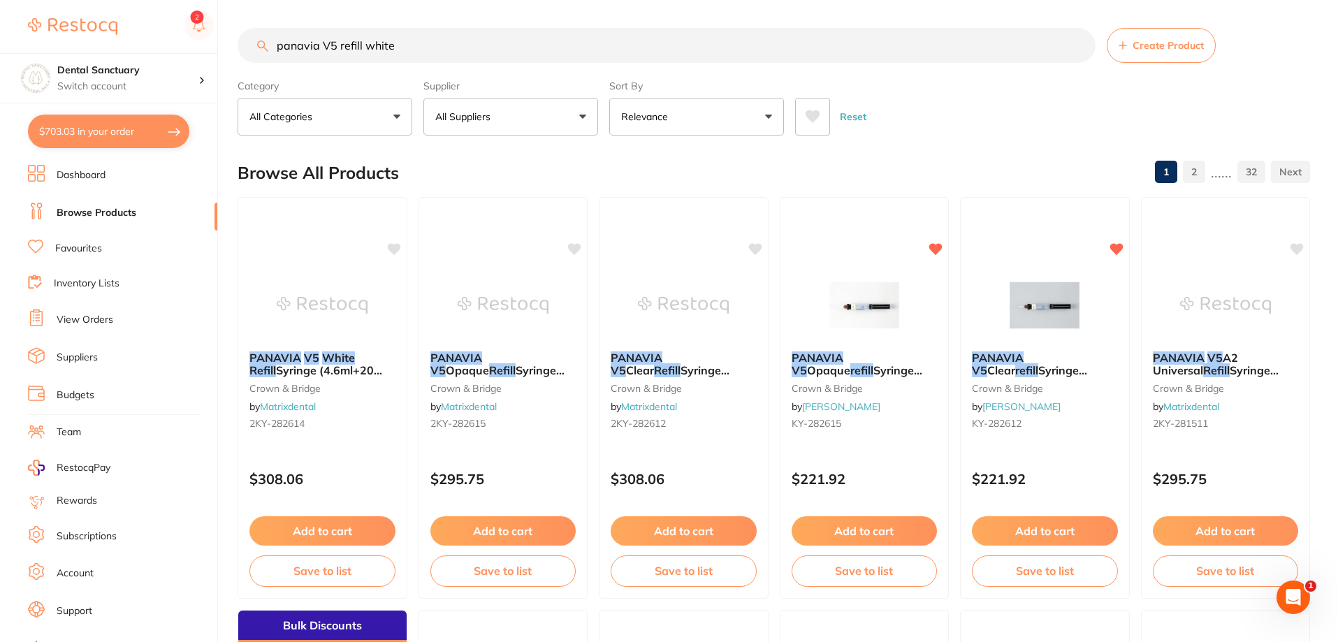
checkbox input "true"
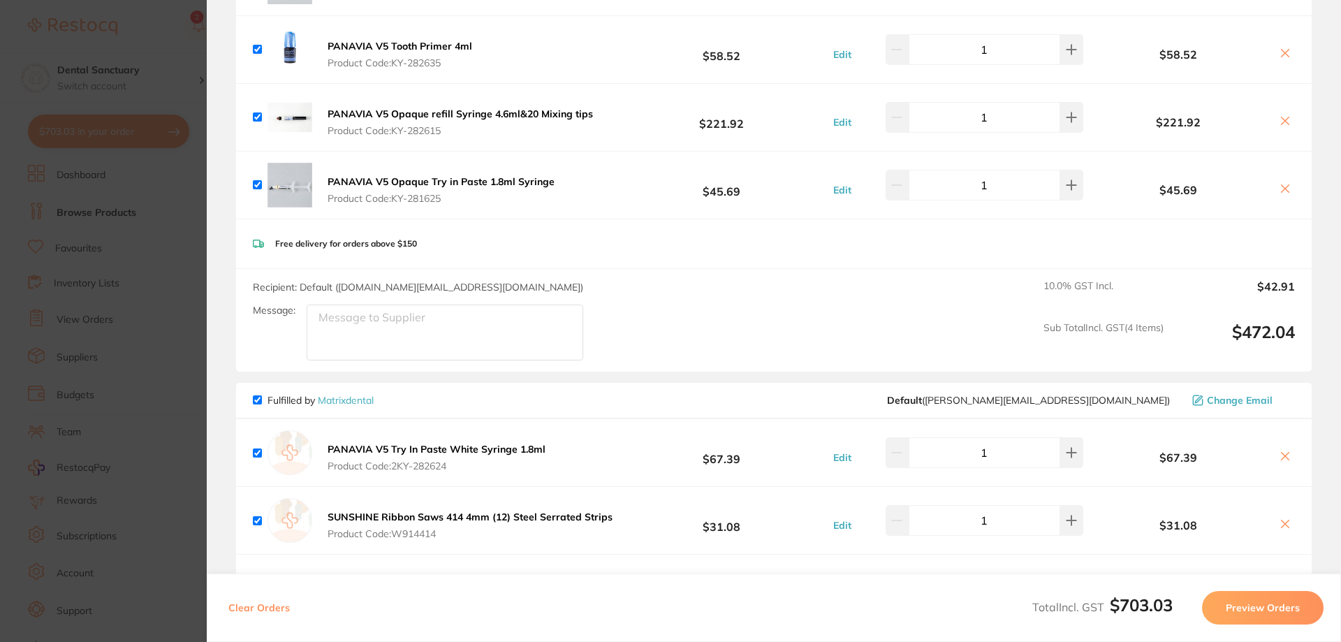
scroll to position [279, 0]
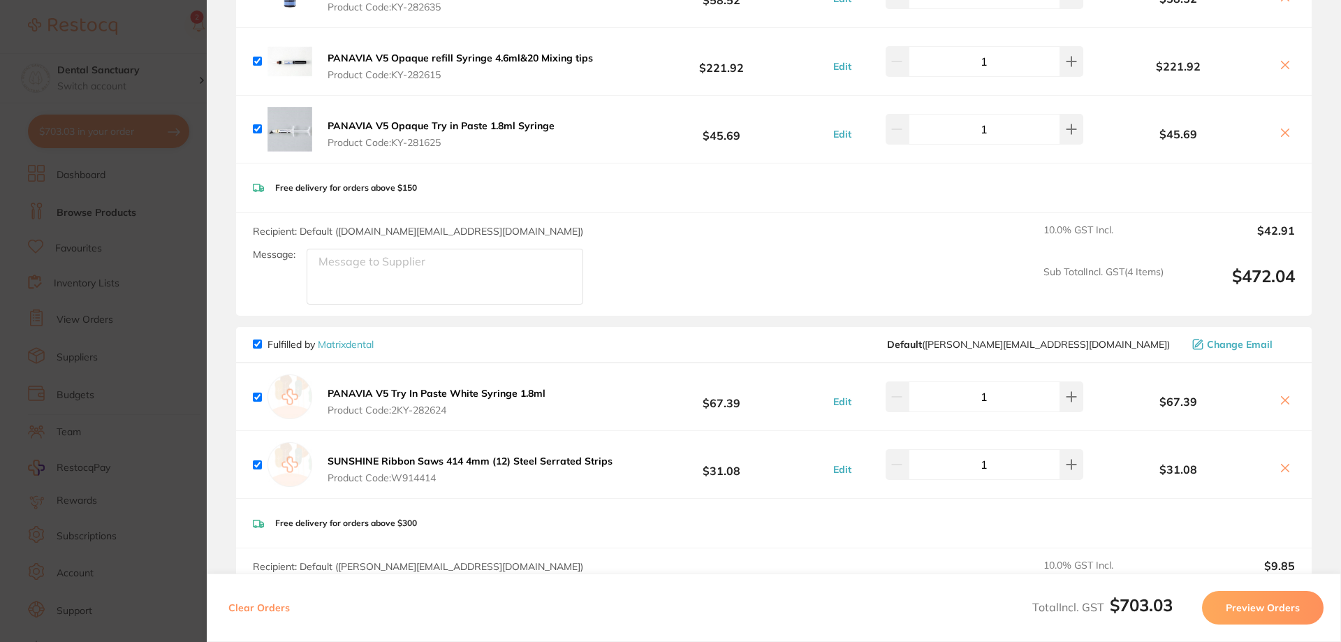
click at [164, 43] on section "Update RRP Set your pre negotiated price for this item. Item Agreed RRP (excl. …" at bounding box center [670, 321] width 1341 height 642
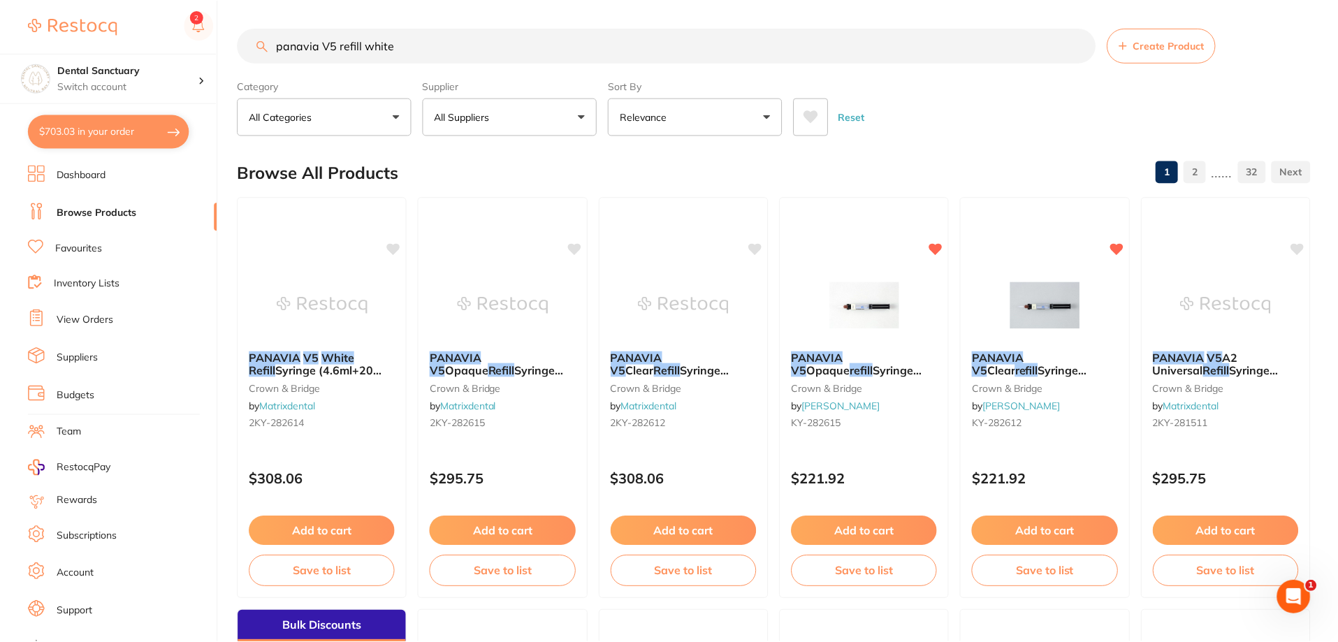
scroll to position [3, 0]
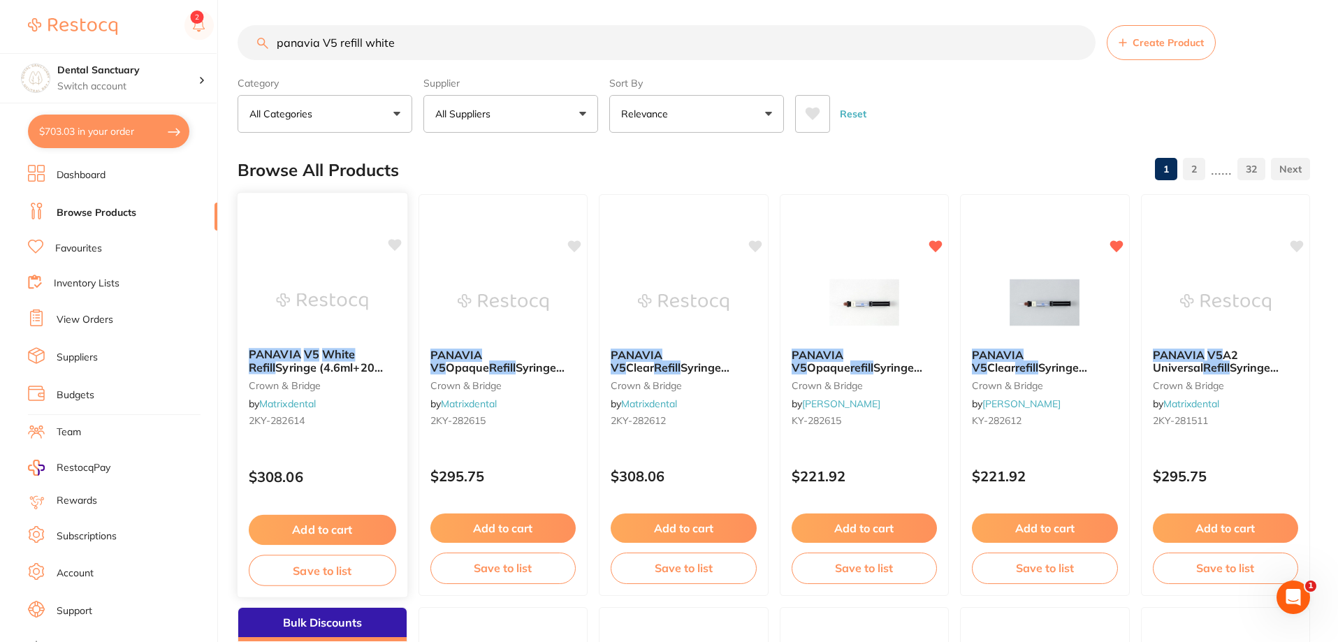
click at [351, 534] on button "Add to cart" at bounding box center [322, 530] width 147 height 30
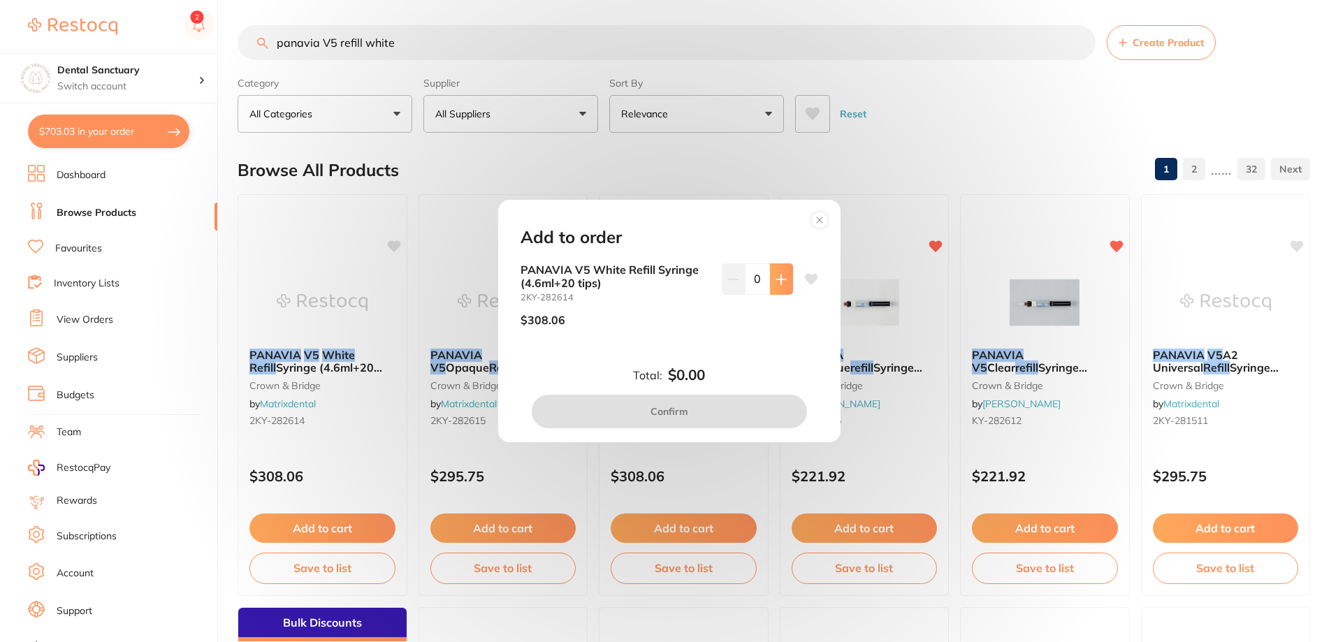
click at [770, 280] on button at bounding box center [781, 278] width 23 height 31
type input "1"
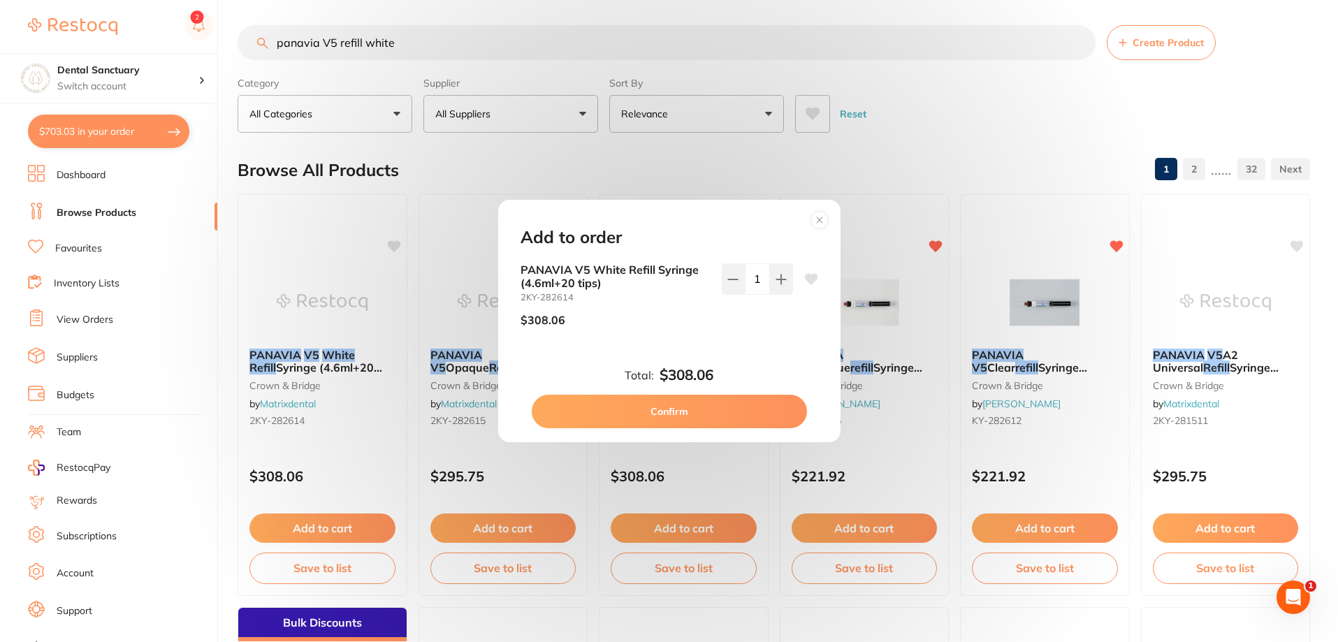
scroll to position [0, 0]
click at [723, 421] on button "Confirm" at bounding box center [669, 412] width 275 height 34
checkbox input "false"
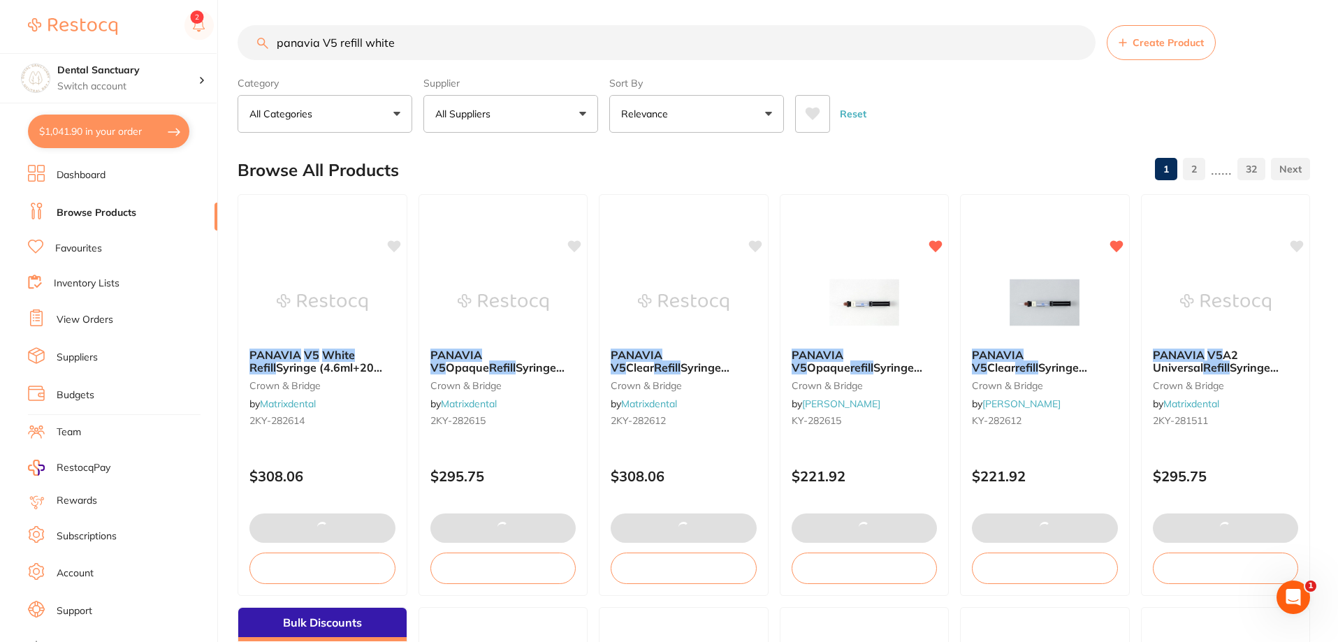
click at [132, 130] on button "$1,041.90 in your order" at bounding box center [108, 132] width 161 height 34
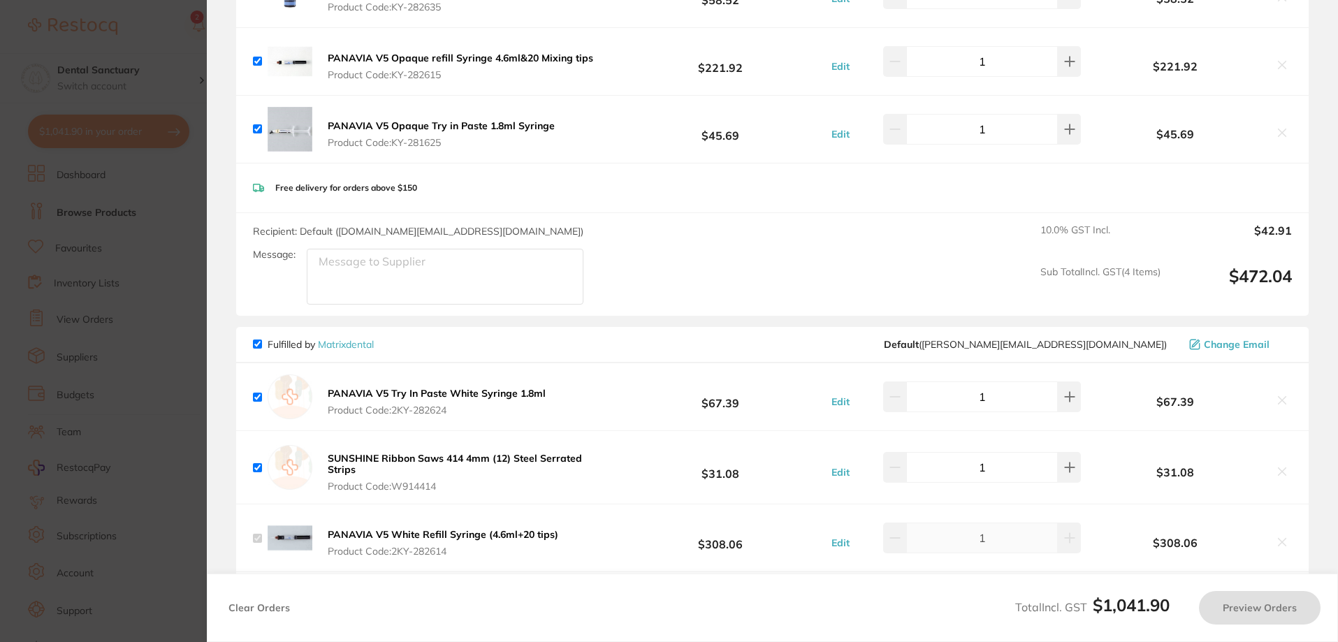
checkbox input "true"
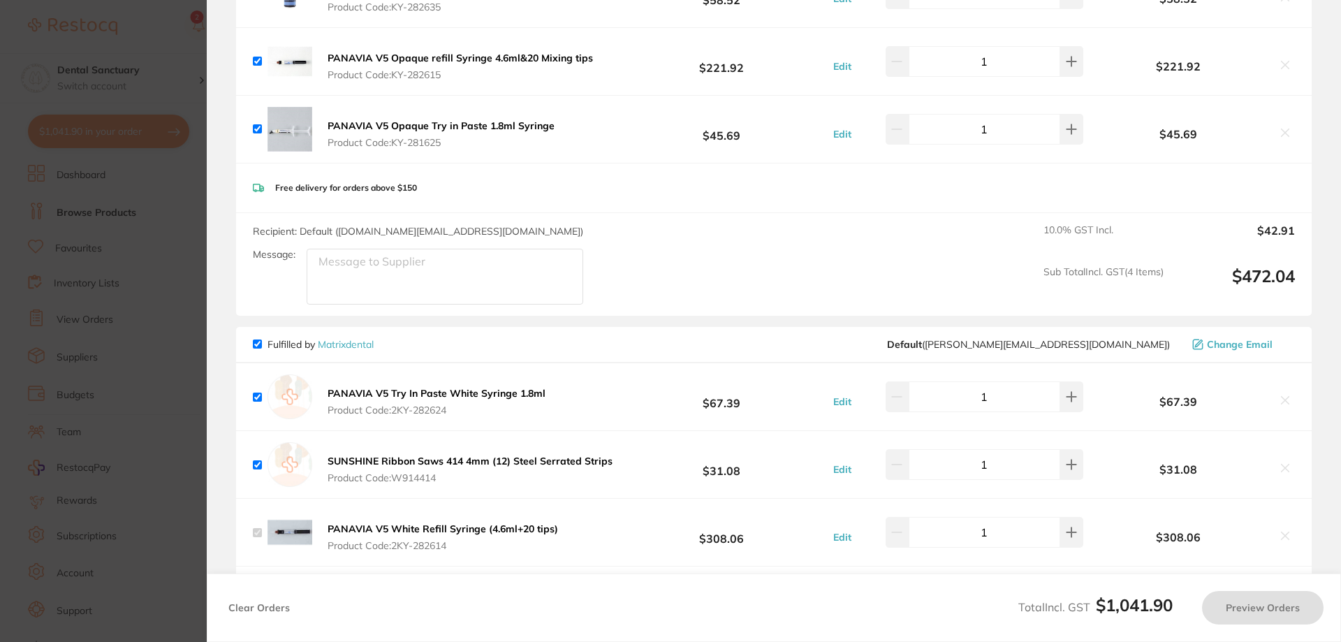
checkbox input "true"
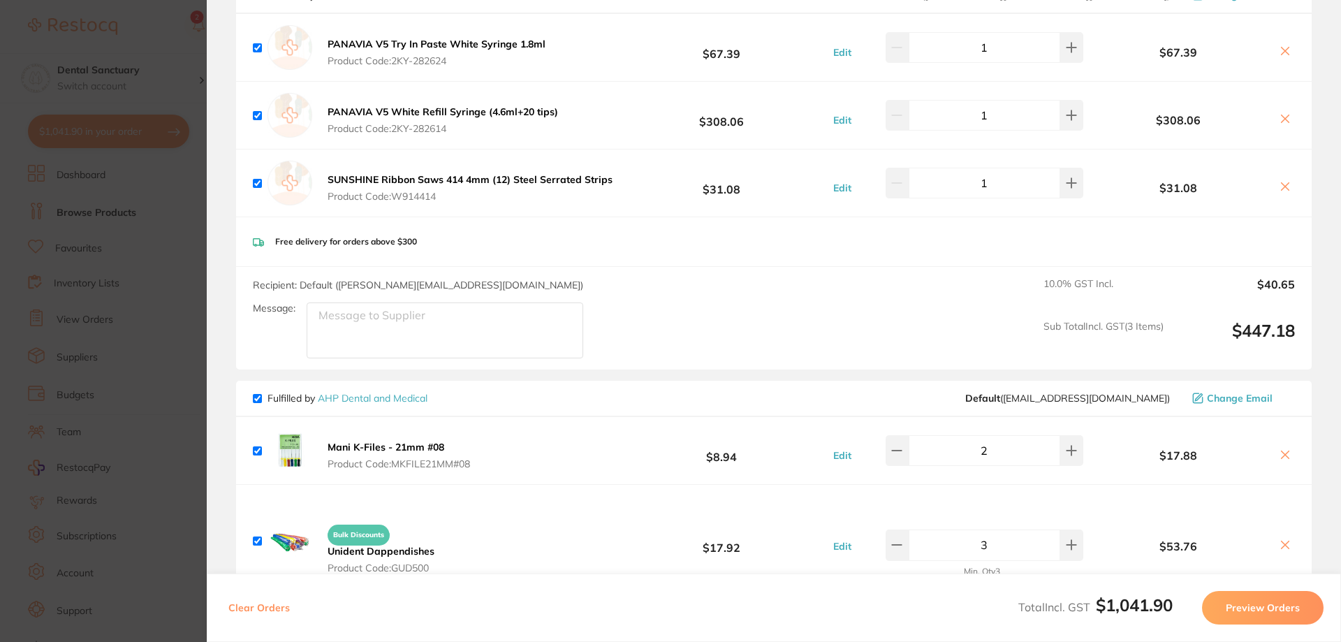
scroll to position [559, 0]
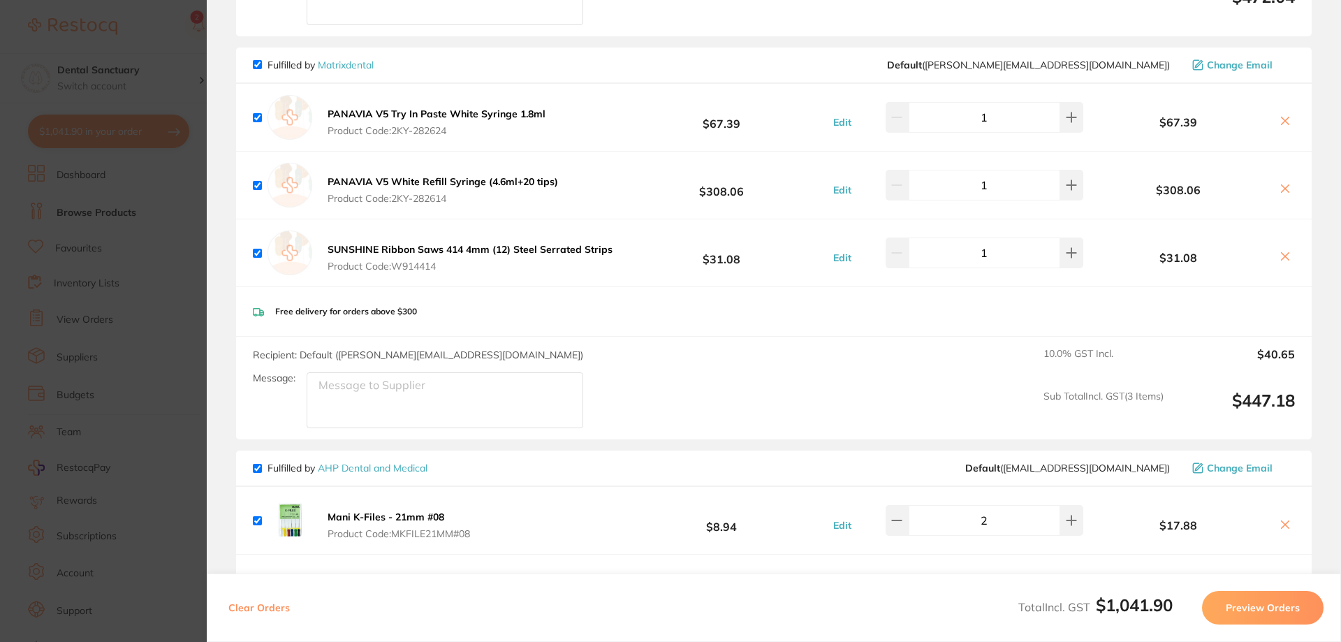
click at [376, 402] on textarea "Message:" at bounding box center [445, 400] width 277 height 56
click at [490, 393] on textarea "URGENT ORDER NEED BY 5pm" at bounding box center [445, 400] width 277 height 56
drag, startPoint x: 509, startPoint y: 383, endPoint x: 320, endPoint y: 380, distance: 189.4
click at [320, 380] on textarea "URGENT ORDER NEED BY 5pm [DATE]" at bounding box center [445, 400] width 277 height 56
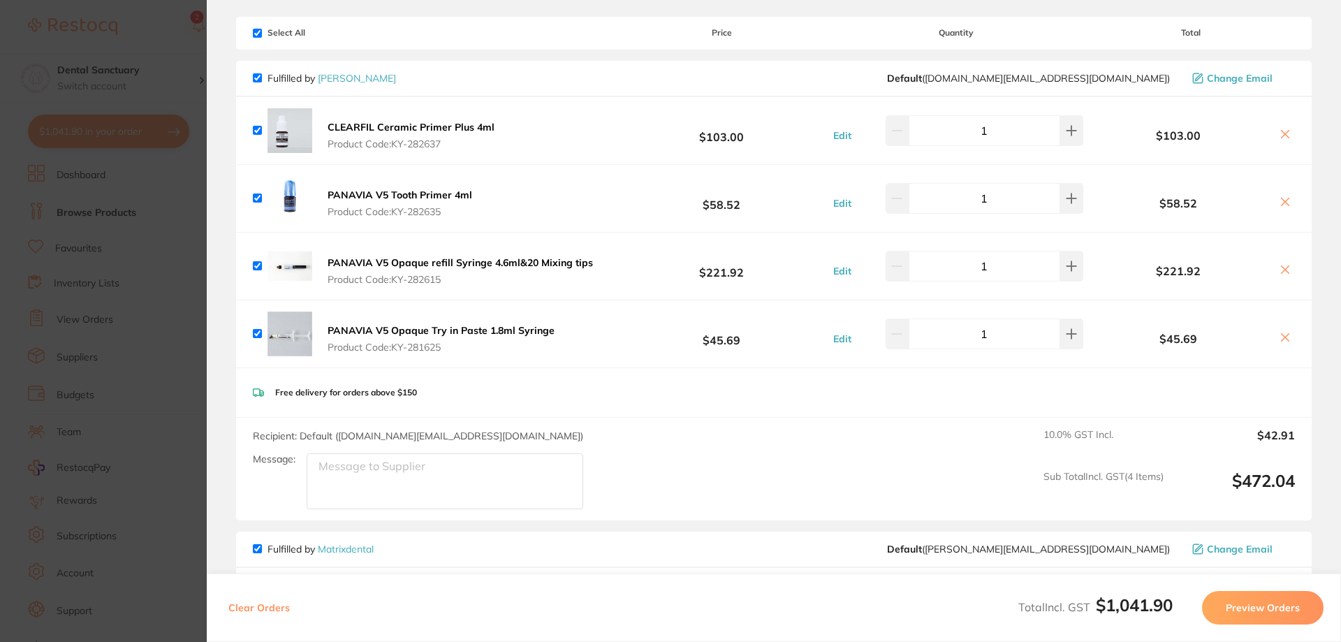
scroll to position [70, 0]
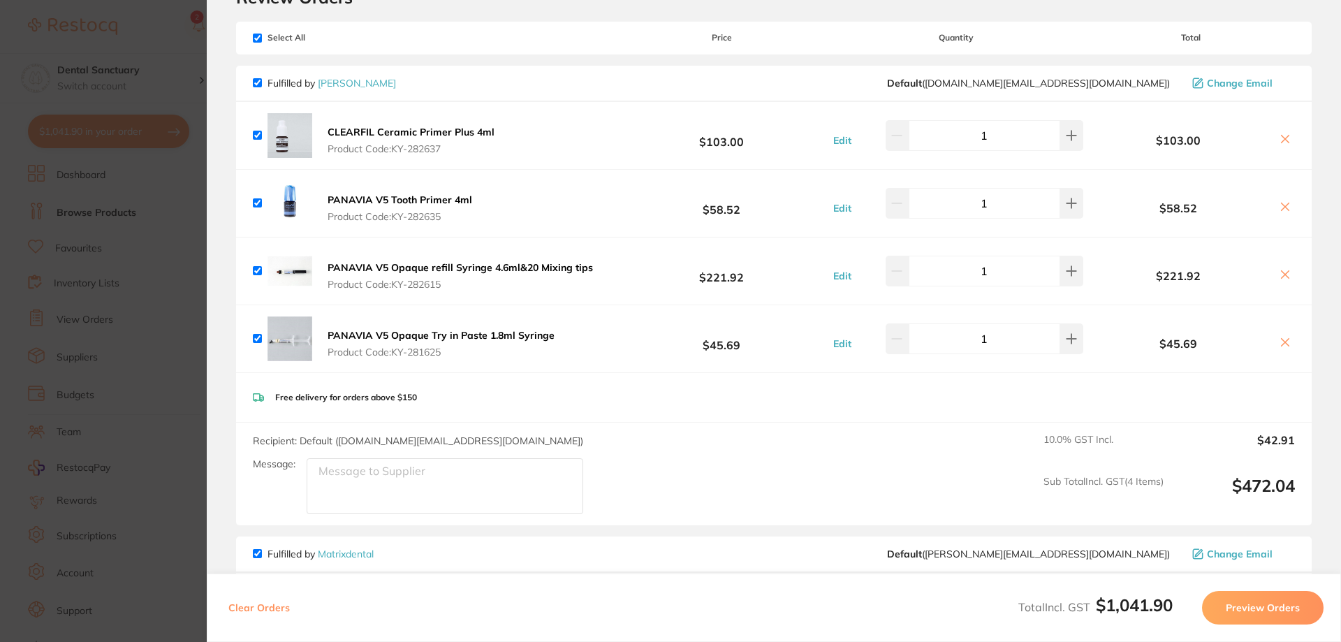
type textarea "URGENT ORDER NEED BY 5pm [DATE]"
click at [374, 455] on div "Recipient: Default ( [DOMAIN_NAME][EMAIL_ADDRESS][DOMAIN_NAME] ) Message:" at bounding box center [424, 474] width 342 height 80
click at [373, 477] on textarea "Message:" at bounding box center [445, 486] width 277 height 56
paste textarea "URGENT ORDER NEED BY 5pm [DATE]"
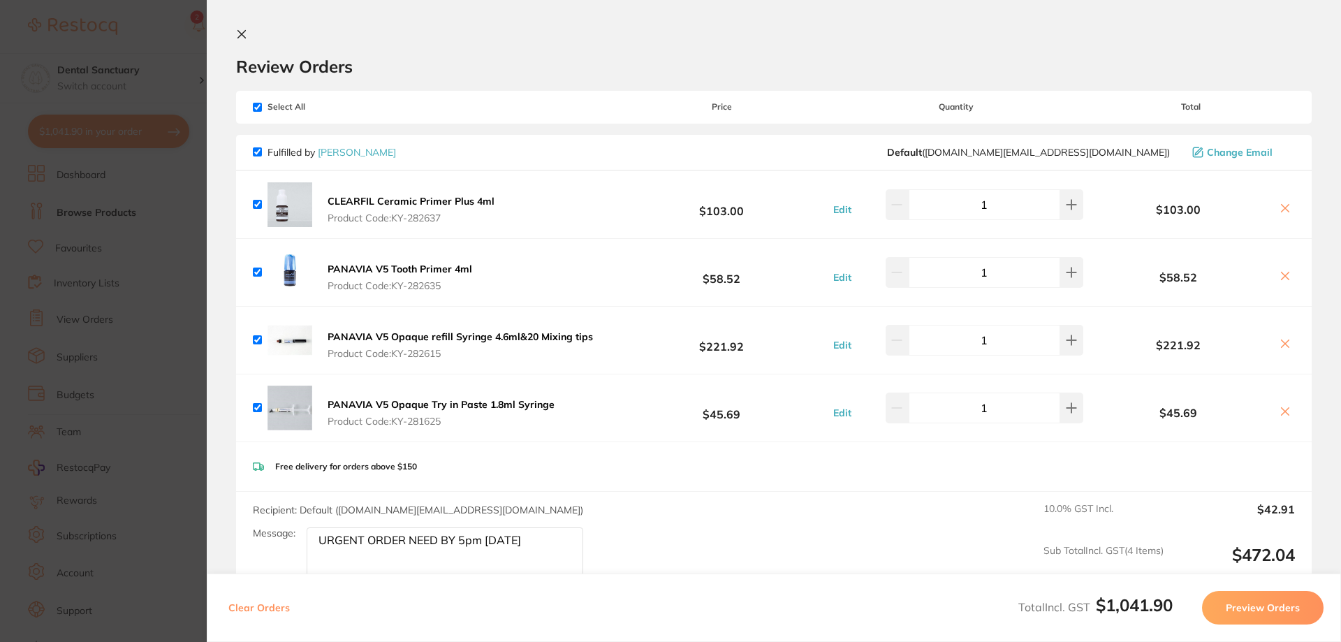
scroll to position [0, 0]
type textarea "URGENT ORDER NEED BY 5pm [DATE]"
click at [260, 106] on input "checkbox" at bounding box center [257, 107] width 9 height 9
checkbox input "false"
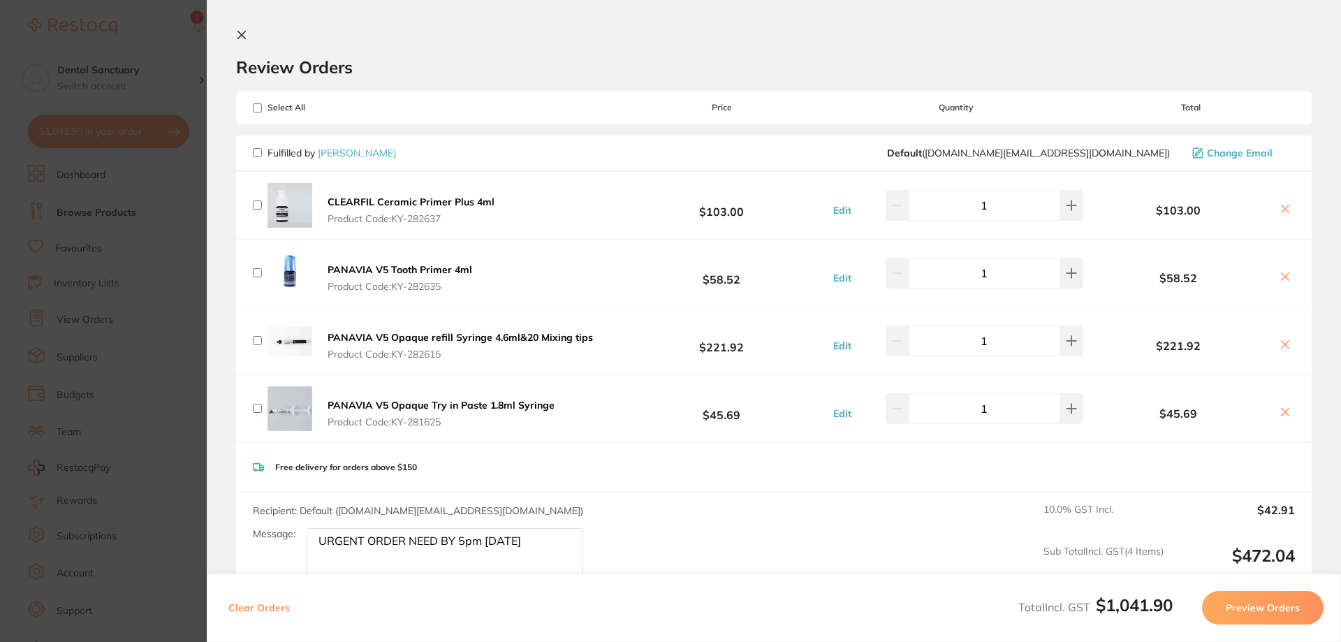
checkbox input "false"
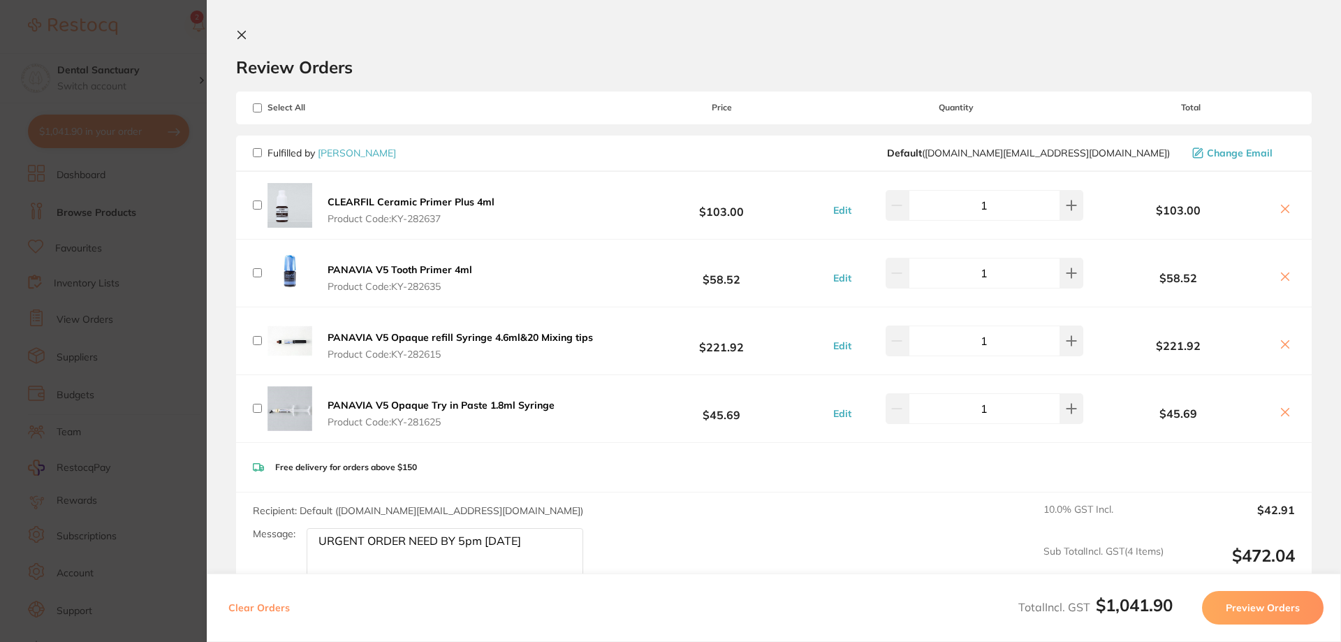
checkbox input "false"
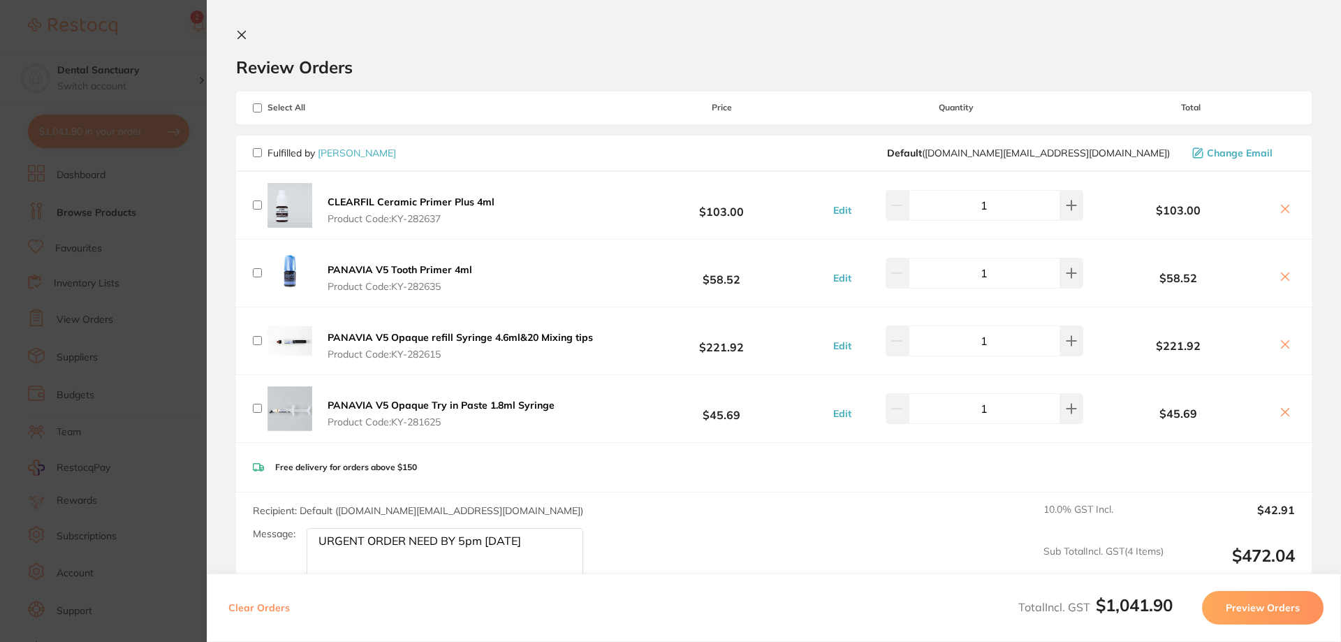
checkbox input "false"
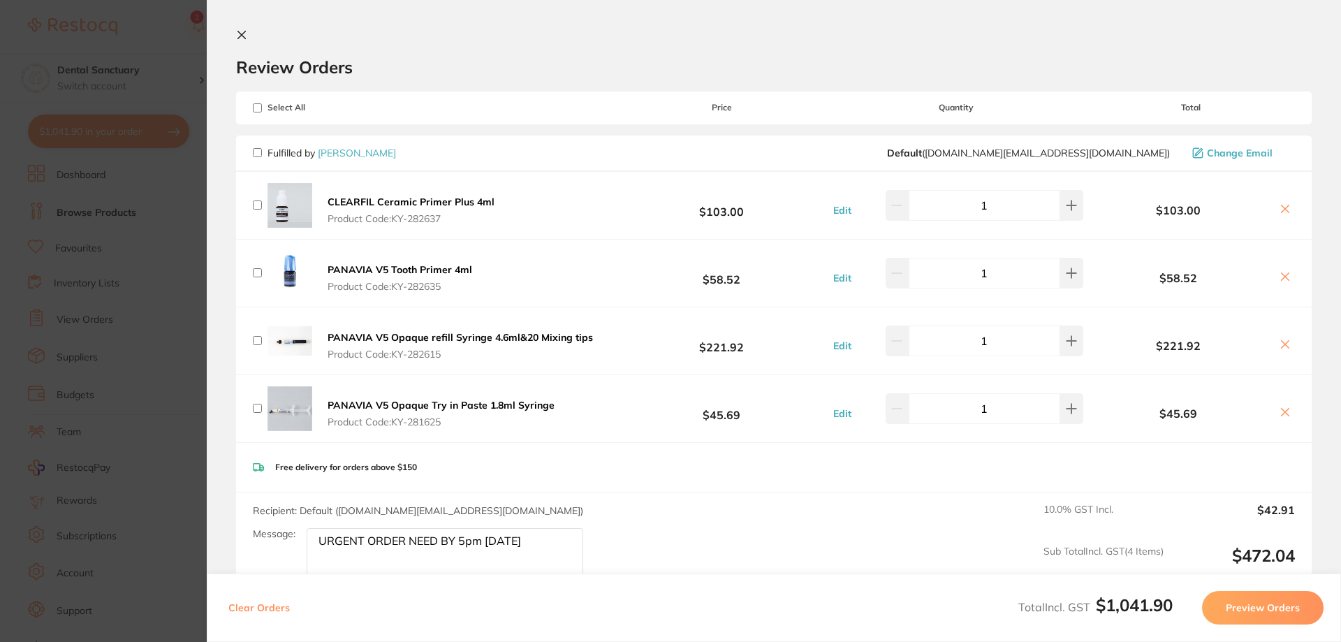
checkbox input "false"
click at [254, 156] on input "checkbox" at bounding box center [257, 152] width 9 height 9
checkbox input "true"
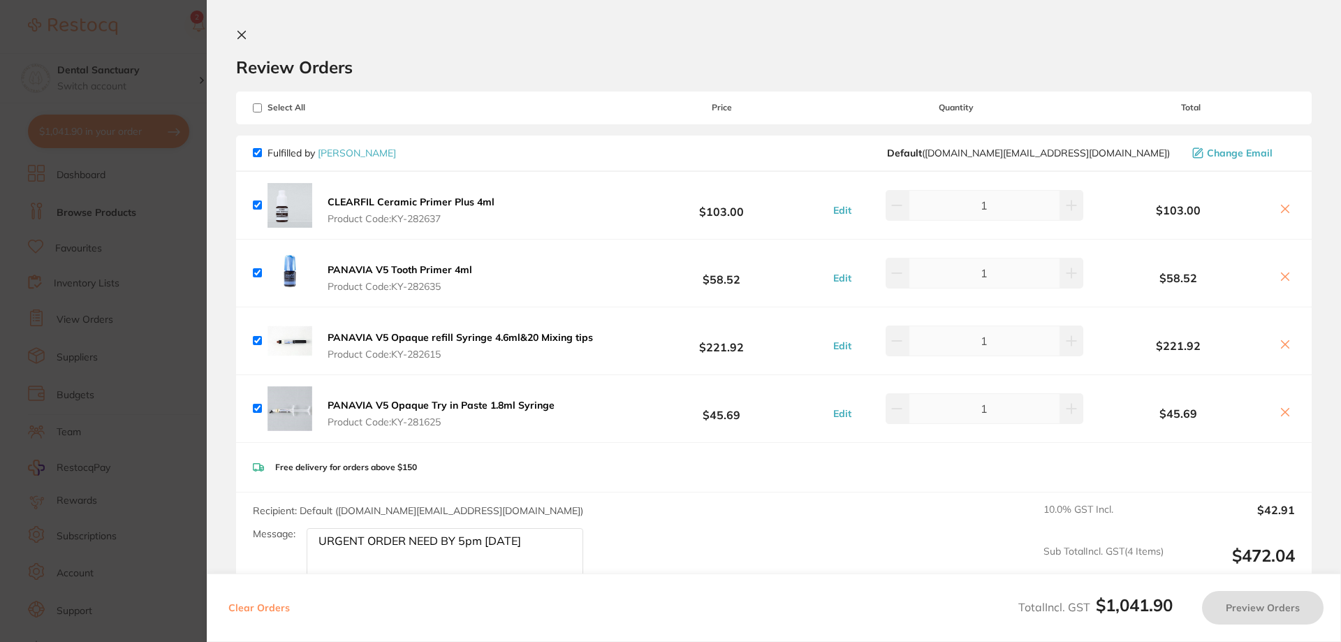
checkbox input "true"
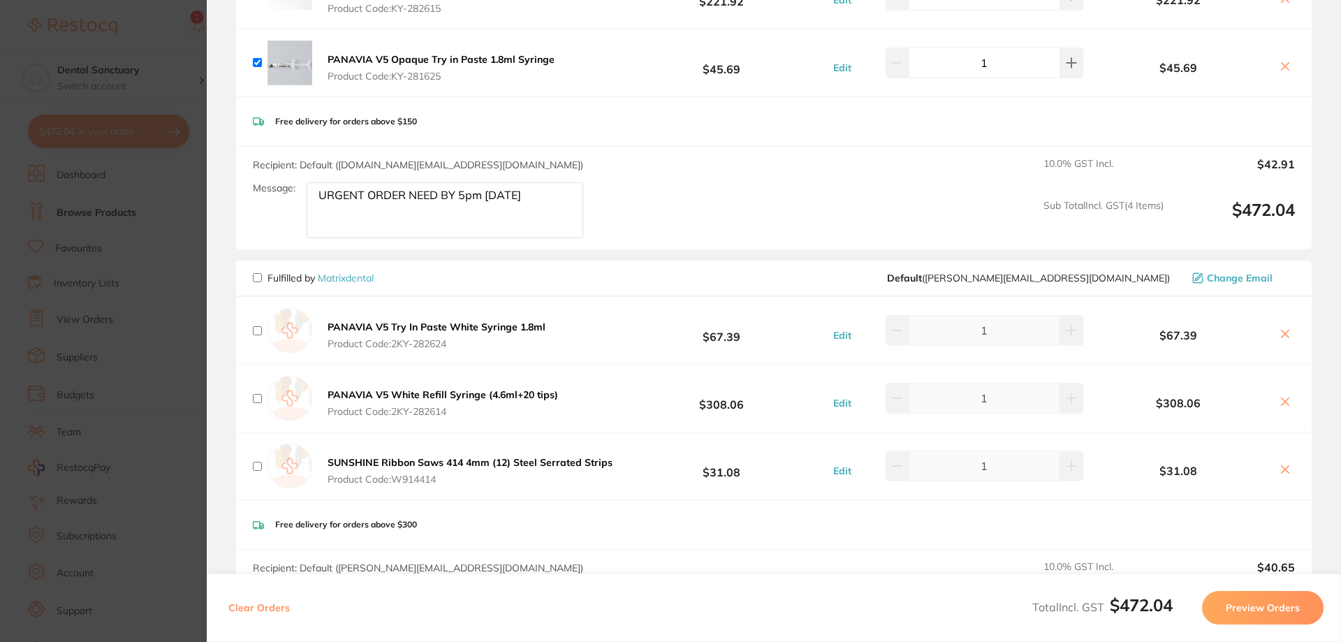
scroll to position [349, 0]
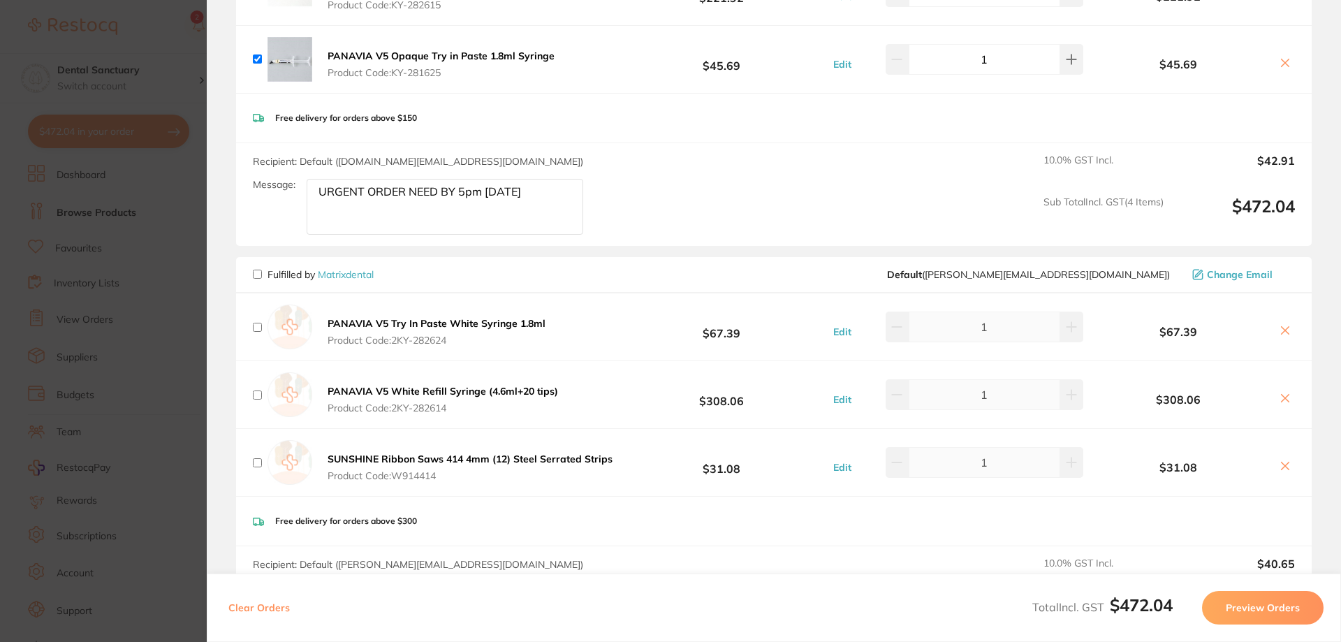
click at [255, 277] on input "checkbox" at bounding box center [257, 274] width 9 height 9
checkbox input "true"
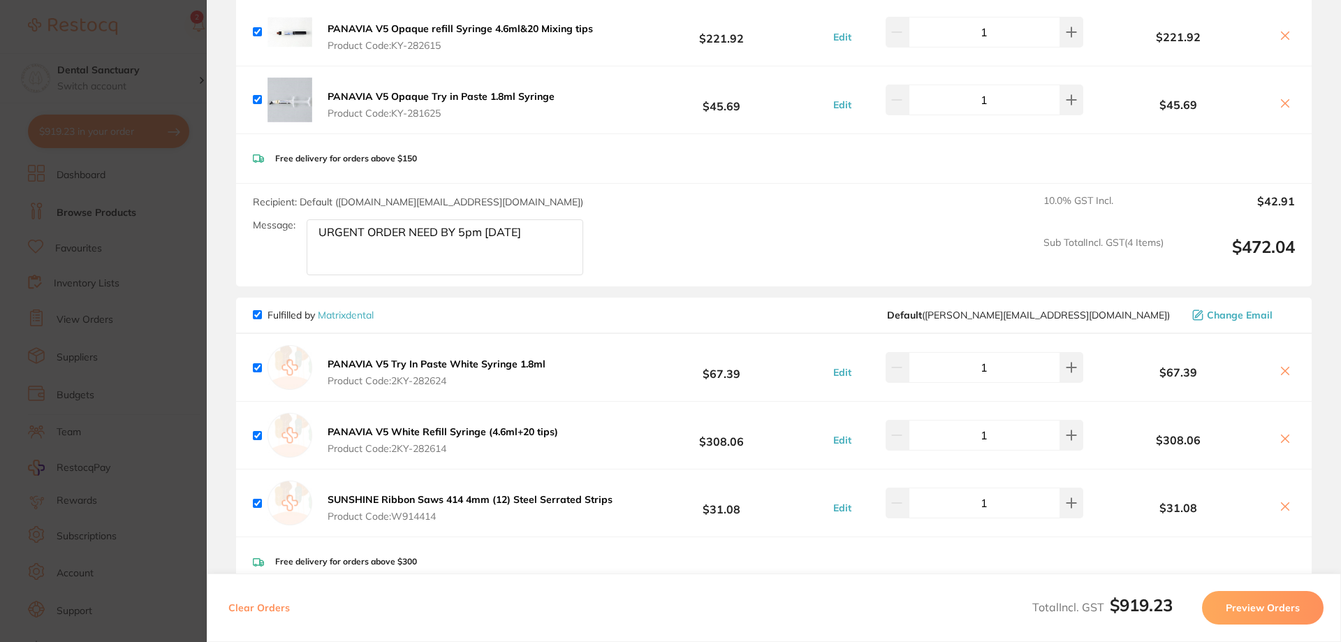
scroll to position [419, 0]
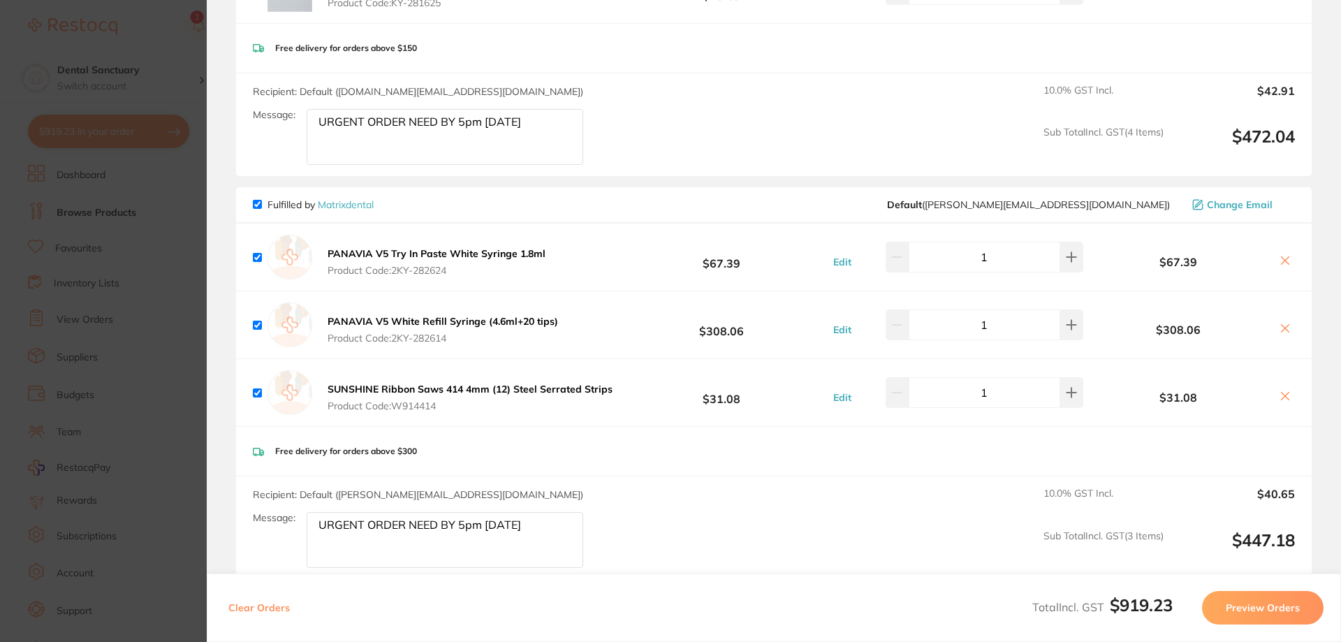
click at [1256, 608] on button "Preview Orders" at bounding box center [1263, 608] width 122 height 34
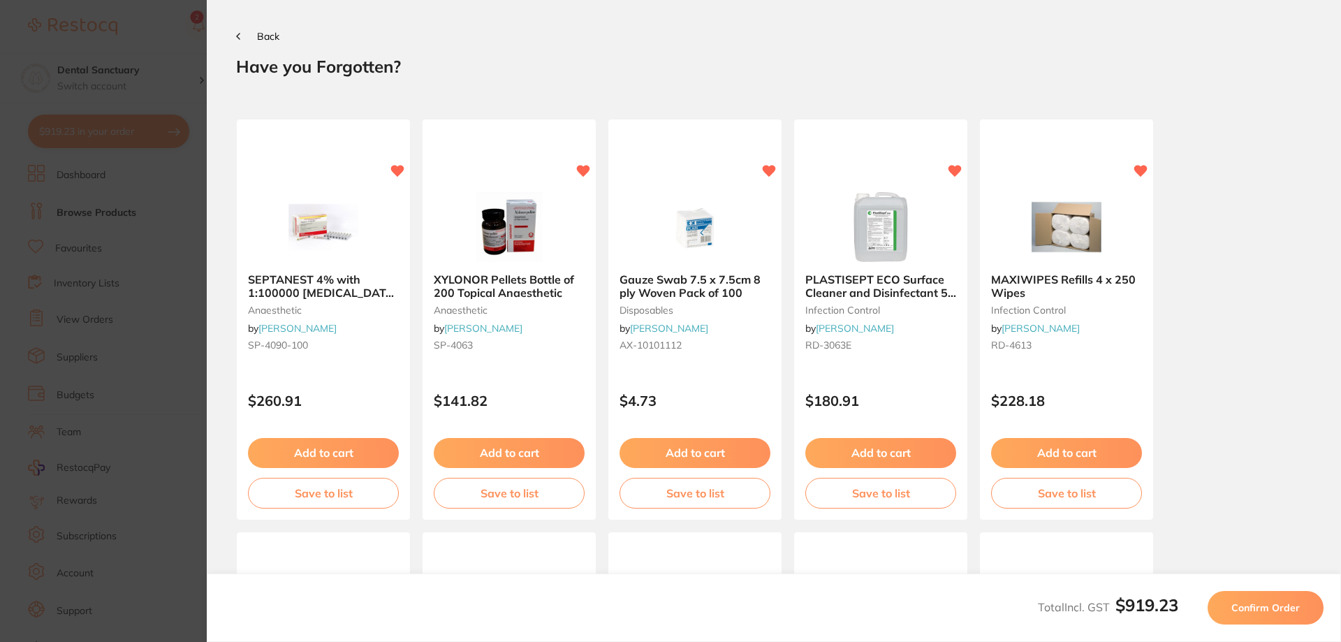
scroll to position [0, 0]
click at [1278, 611] on span "Confirm Order" at bounding box center [1266, 608] width 68 height 13
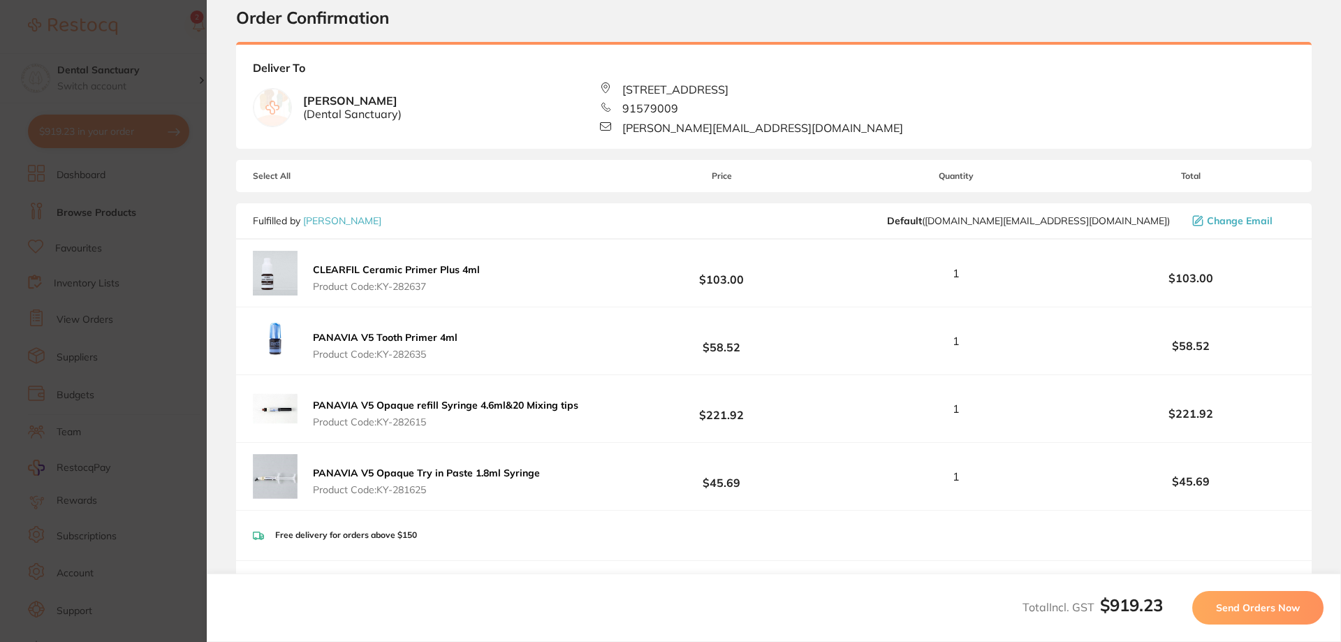
scroll to position [70, 0]
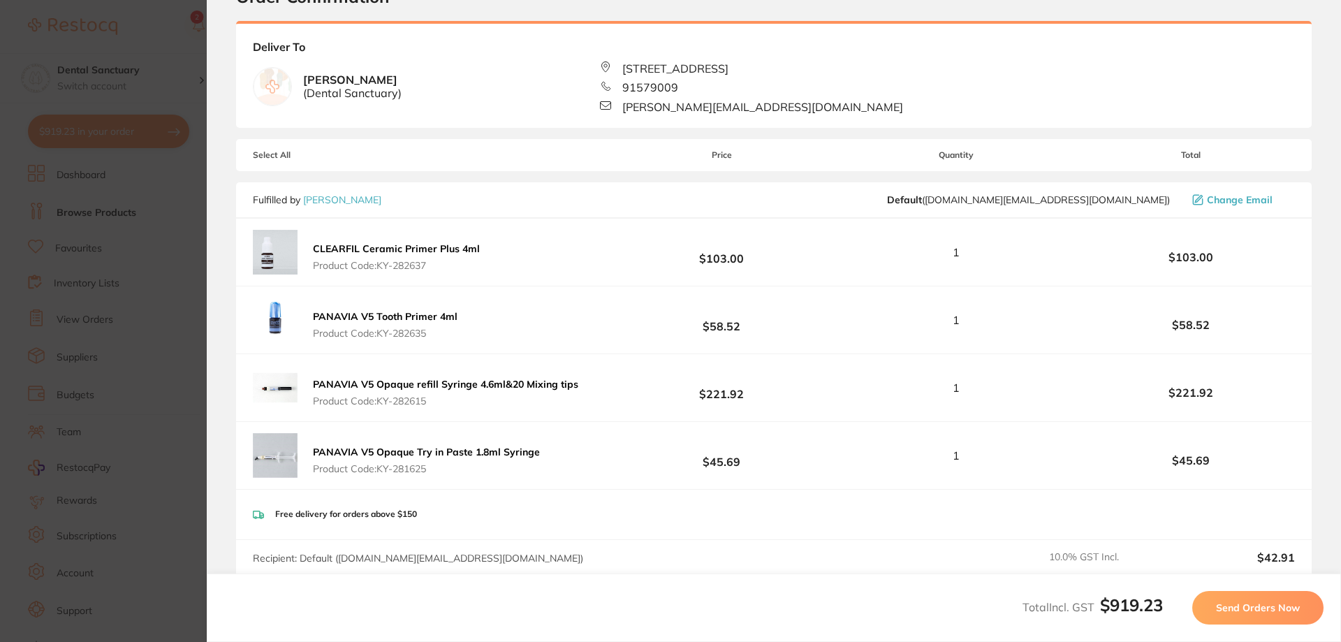
click at [1254, 610] on span "Send Orders Now" at bounding box center [1258, 608] width 84 height 13
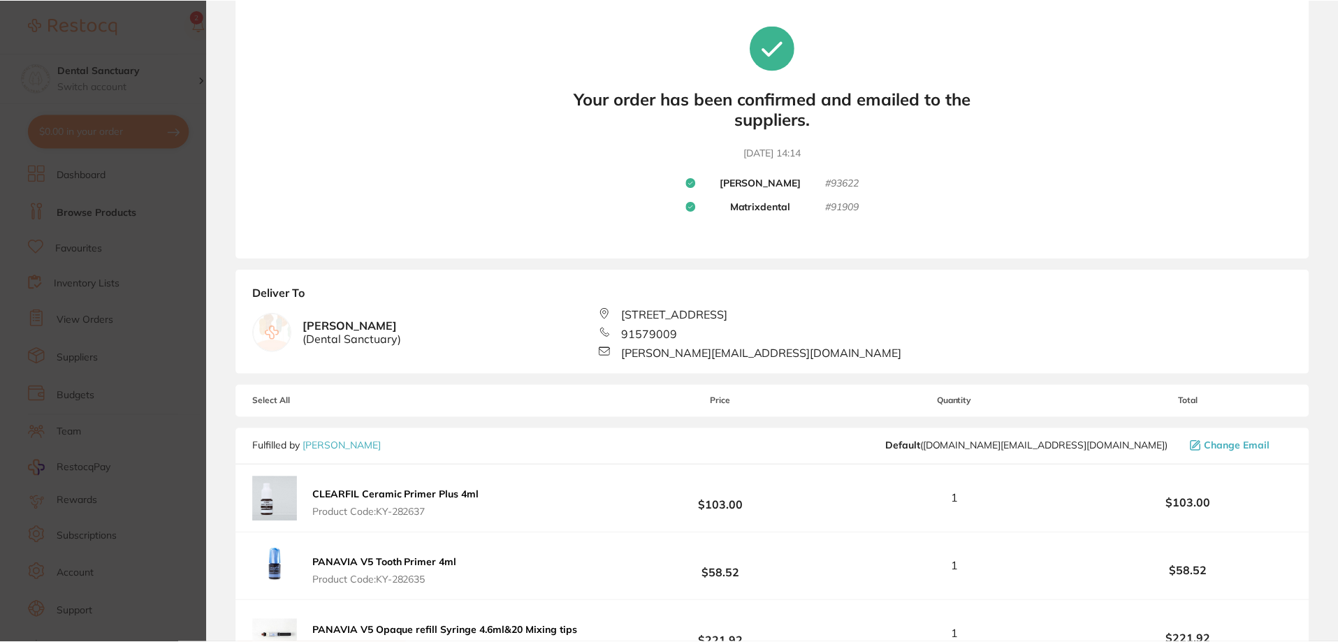
scroll to position [0, 0]
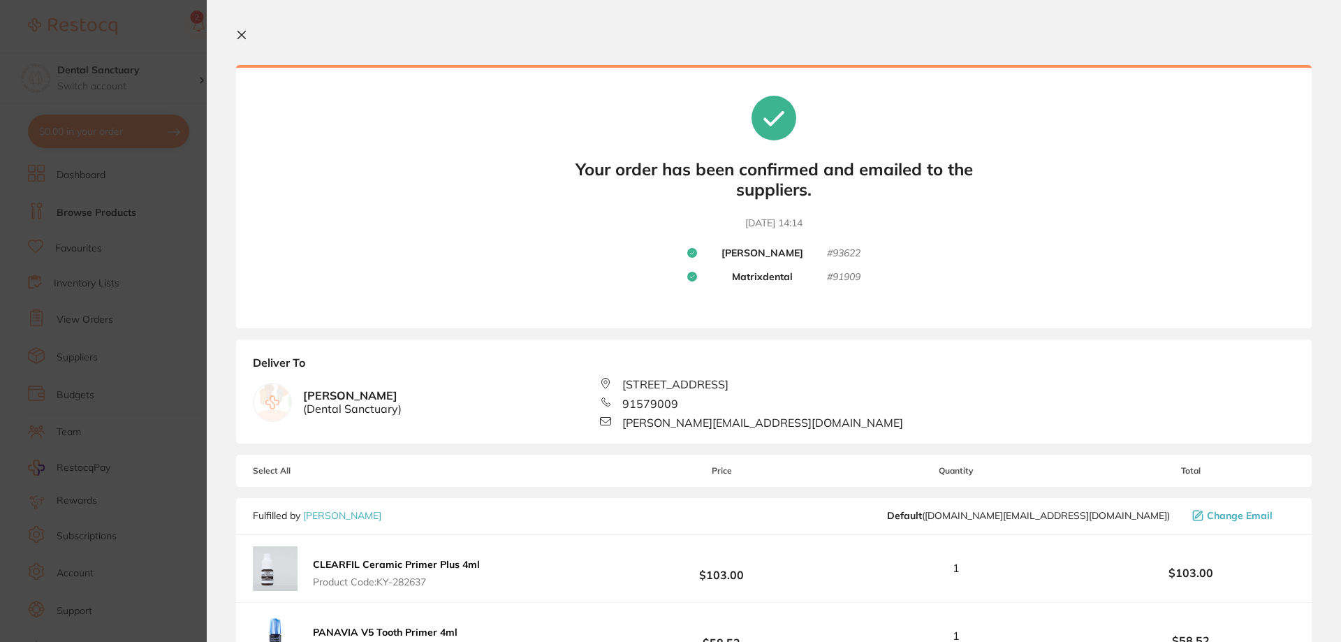
click at [245, 36] on icon at bounding box center [241, 34] width 11 height 11
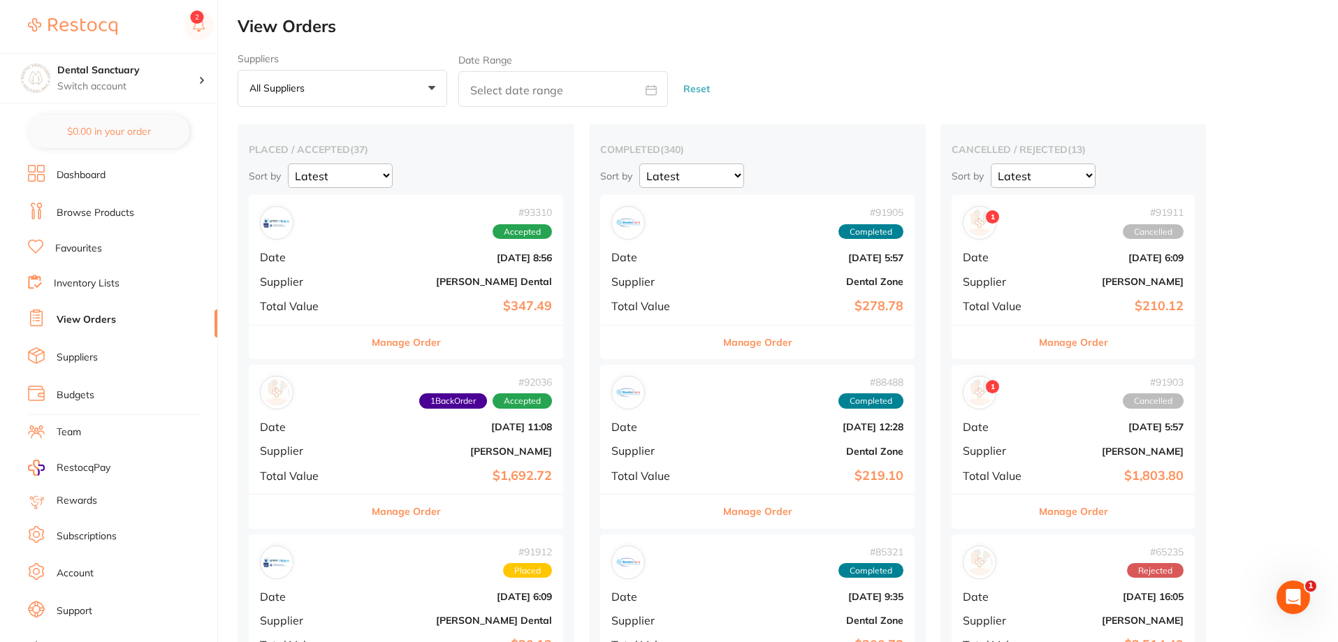
checkbox input "false"
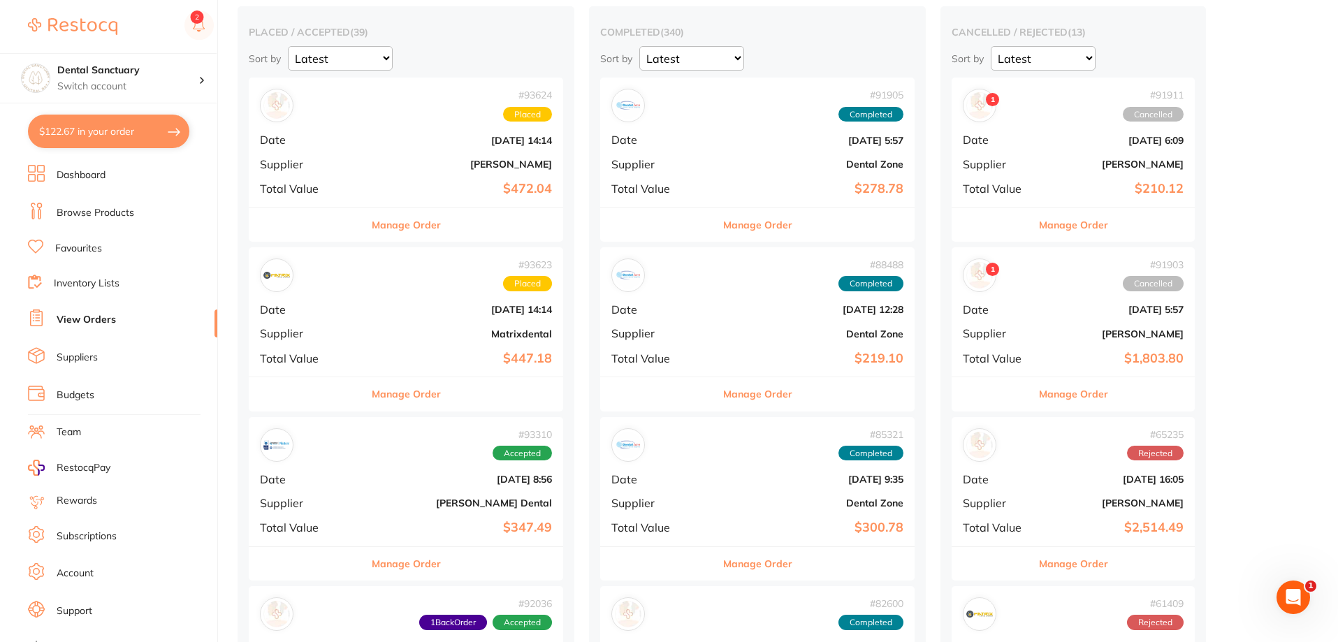
scroll to position [140, 0]
